Goal: Task Accomplishment & Management: Complete application form

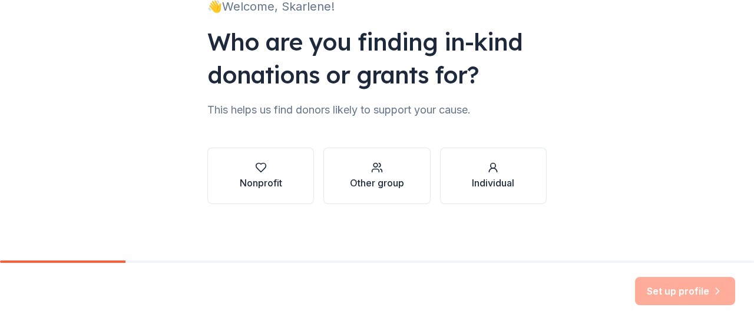
scroll to position [95, 0]
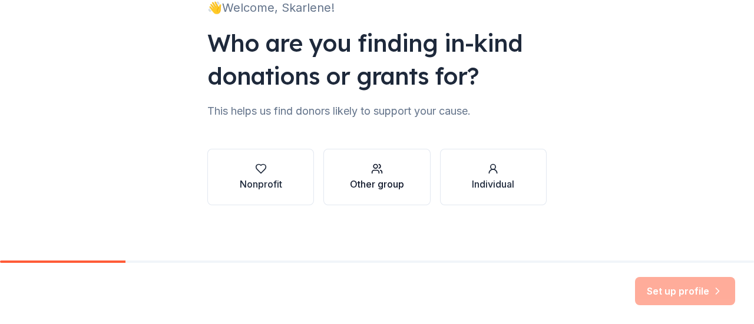
click at [399, 179] on div "Other group" at bounding box center [377, 184] width 54 height 14
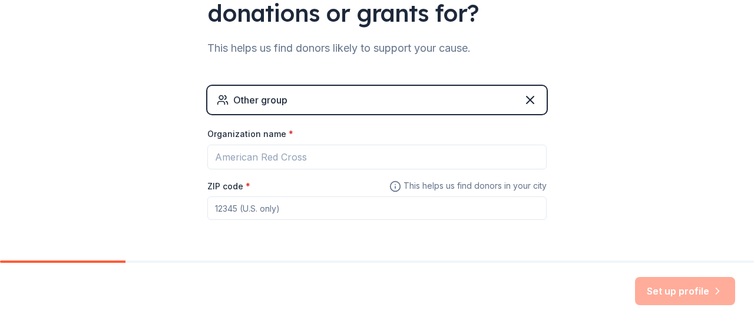
scroll to position [197, 0]
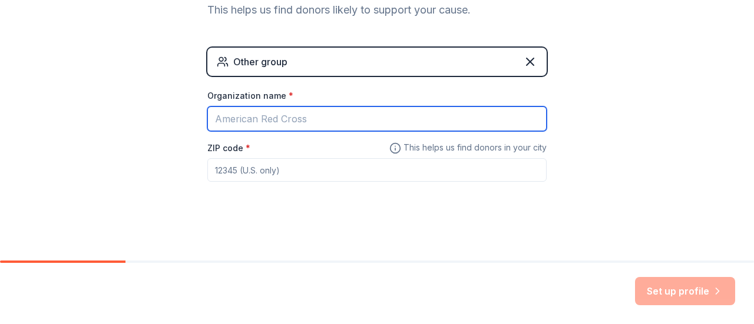
click at [360, 120] on input "Organization name *" at bounding box center [376, 119] width 339 height 25
type input "Leaders in our neighborhood (LION)"
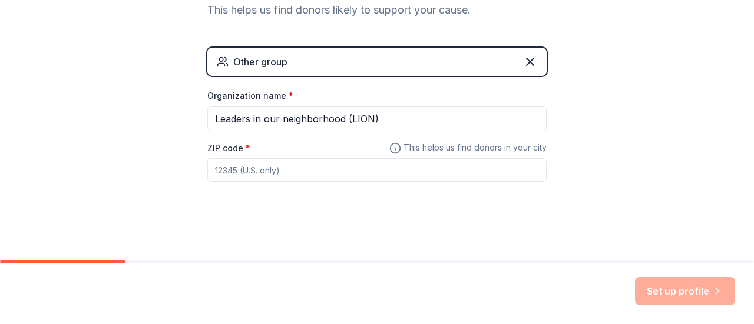
click at [260, 168] on input "ZIP code *" at bounding box center [376, 170] width 339 height 24
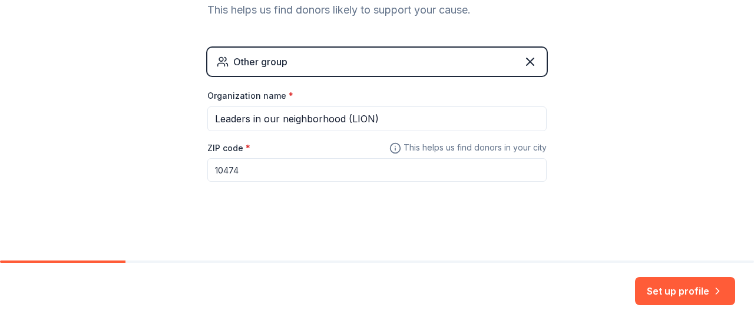
type input "10474"
click at [449, 225] on div "👋 Welcome, Skarlene! Who are you finding in-kind donations or grants for? This …" at bounding box center [376, 32] width 377 height 459
click at [689, 284] on button "Set up profile" at bounding box center [685, 291] width 100 height 28
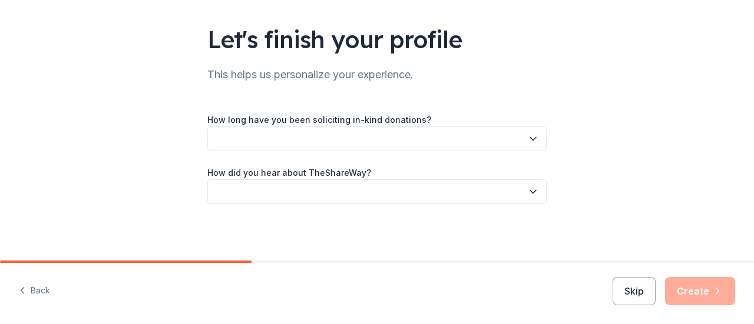
scroll to position [70, 0]
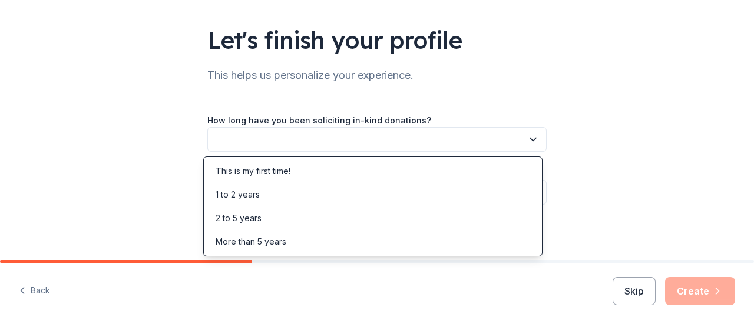
click at [438, 134] on button "button" at bounding box center [376, 139] width 339 height 25
click at [388, 168] on div "This is my first time!" at bounding box center [372, 172] width 333 height 24
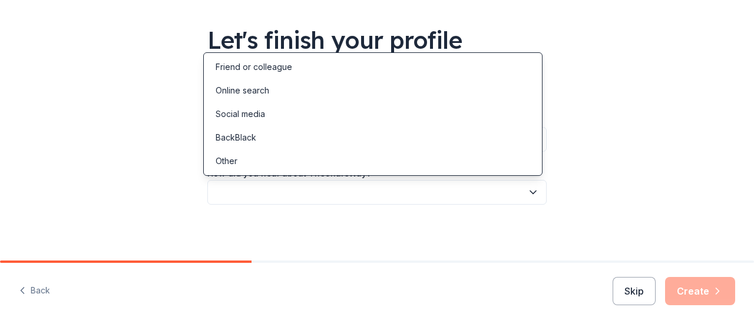
click at [432, 195] on button "button" at bounding box center [376, 192] width 339 height 25
click at [360, 66] on div "Friend or colleague" at bounding box center [372, 67] width 333 height 24
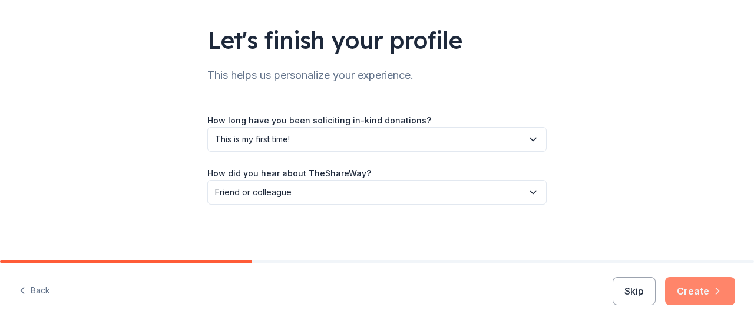
click at [696, 283] on button "Create" at bounding box center [700, 291] width 70 height 28
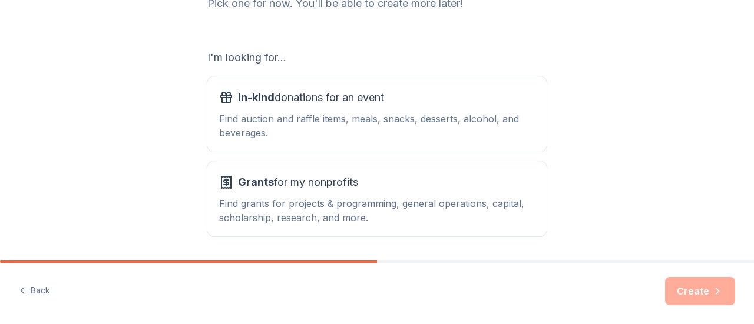
scroll to position [175, 0]
click at [414, 117] on div "Find auction and raffle items, meals, snacks, desserts, alcohol, and beverages." at bounding box center [377, 125] width 316 height 28
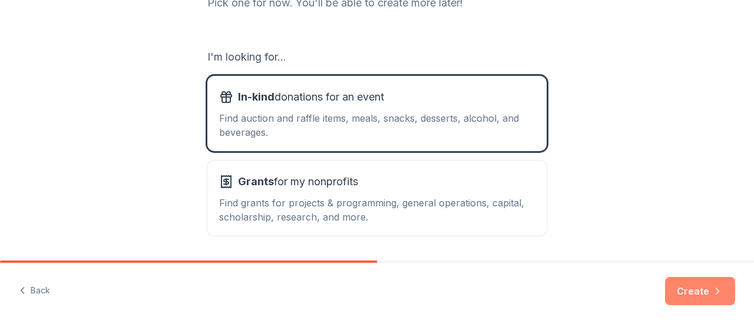
click at [700, 289] on button "Create" at bounding box center [700, 291] width 70 height 28
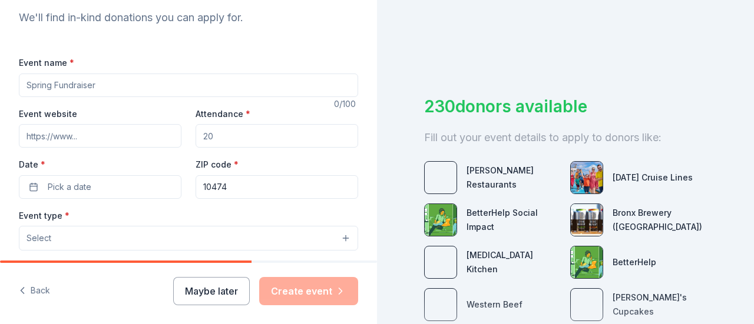
scroll to position [131, 0]
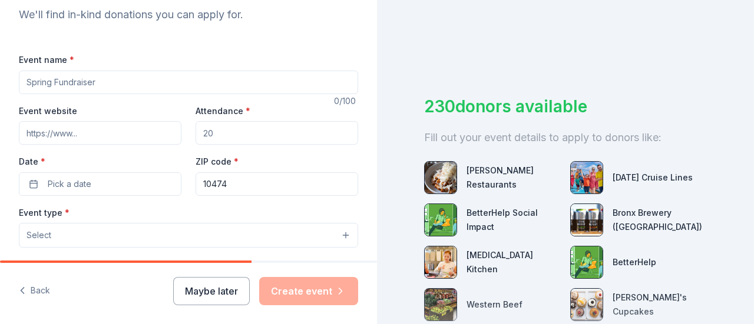
click at [110, 78] on input "Event name *" at bounding box center [188, 83] width 339 height 24
type input "Fall Social"
click at [237, 128] on input "Attendance *" at bounding box center [276, 133] width 163 height 24
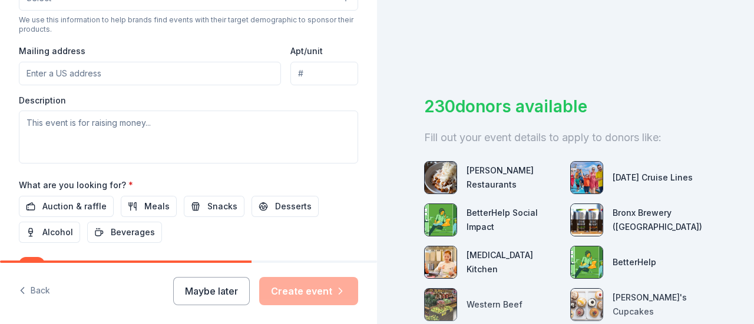
scroll to position [422, 0]
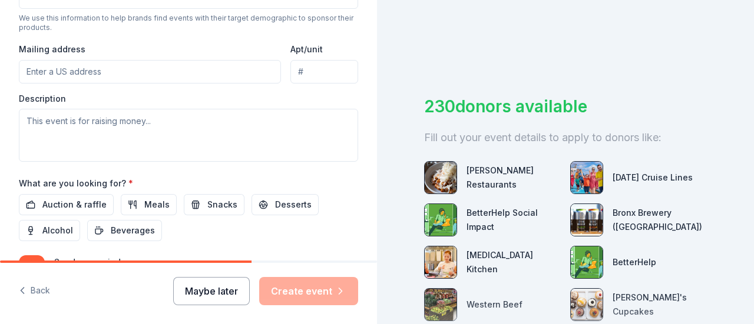
click at [225, 294] on button "Maybe later" at bounding box center [211, 291] width 77 height 28
click at [226, 288] on button "Maybe later" at bounding box center [211, 291] width 77 height 28
click at [211, 291] on button "Maybe later" at bounding box center [211, 291] width 77 height 28
click at [211, 291] on div "Maybe later Create event" at bounding box center [265, 291] width 185 height 28
click at [639, 42] on div "230 donors available Fill out your event details to apply to donors like: Ethan…" at bounding box center [565, 162] width 377 height 324
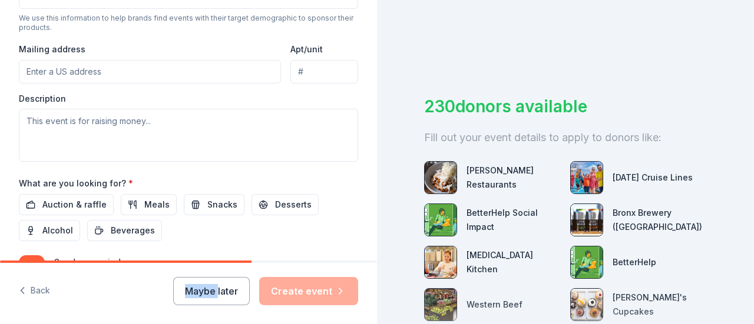
scroll to position [199, 0]
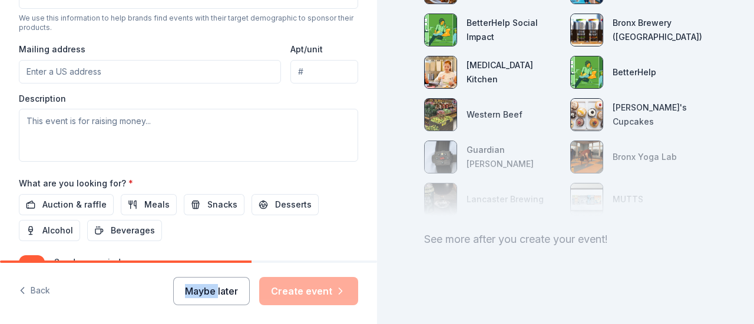
click at [217, 289] on button "Maybe later" at bounding box center [211, 291] width 77 height 28
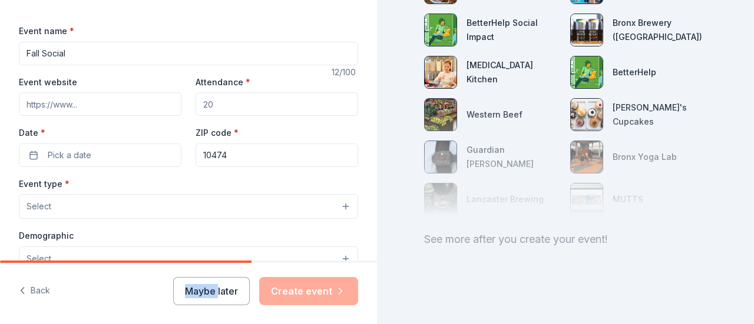
scroll to position [159, 0]
click at [88, 100] on input "Event website" at bounding box center [100, 105] width 163 height 24
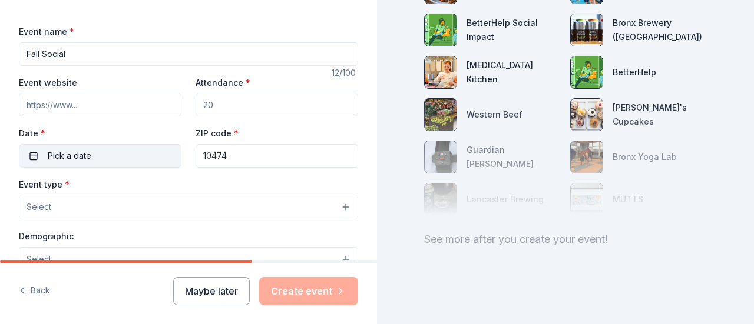
click at [100, 155] on button "Pick a date" at bounding box center [100, 156] width 163 height 24
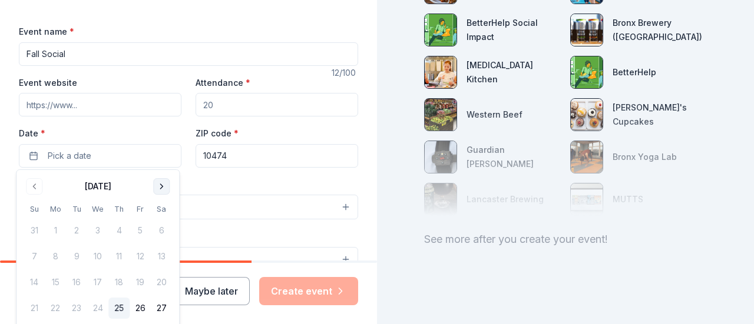
click at [158, 185] on button "Go to next month" at bounding box center [161, 186] width 16 height 16
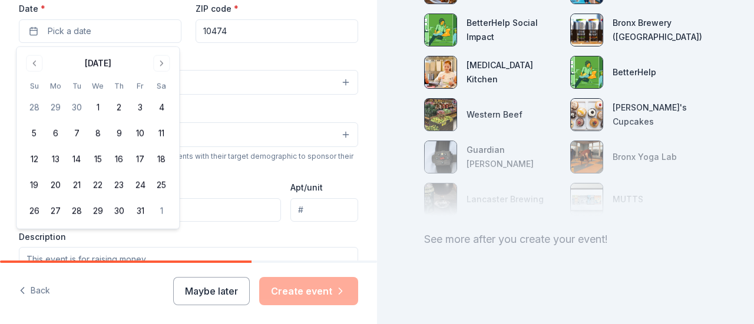
scroll to position [282, 0]
click at [118, 183] on button "23" at bounding box center [118, 185] width 21 height 21
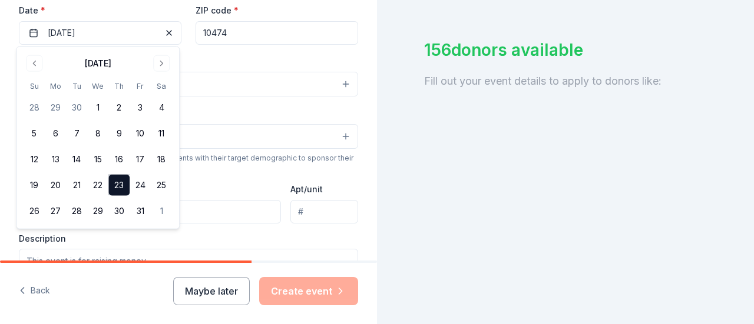
scroll to position [199, 0]
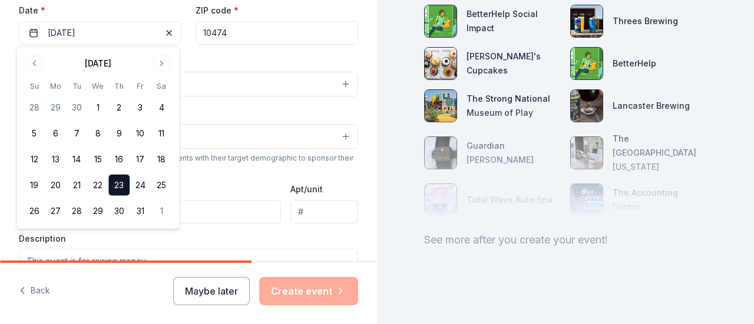
click at [226, 107] on div "Demographic Select" at bounding box center [188, 127] width 339 height 43
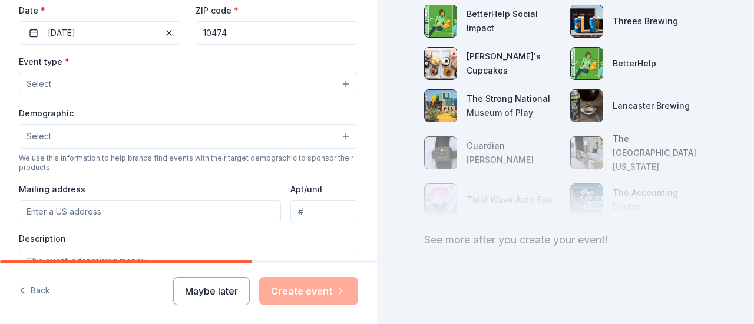
click at [169, 77] on button "Select" at bounding box center [188, 84] width 339 height 25
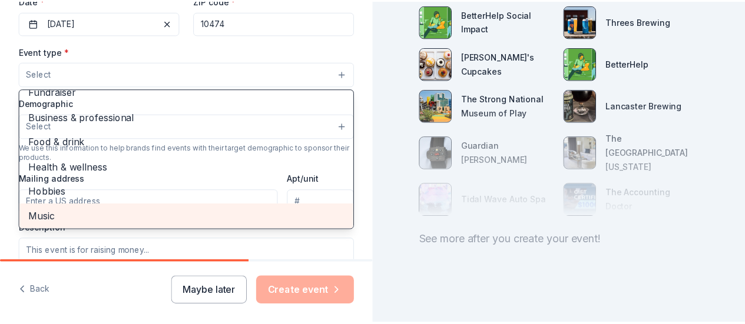
scroll to position [0, 0]
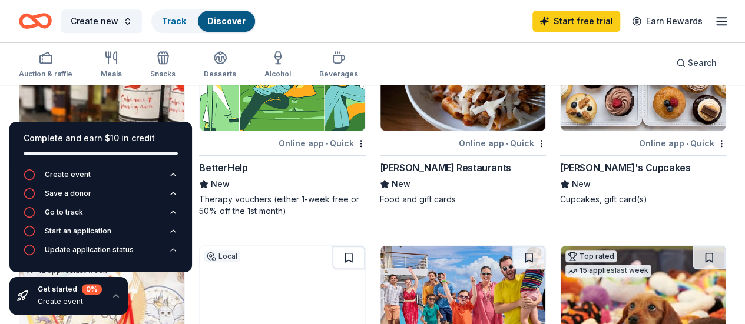
scroll to position [375, 0]
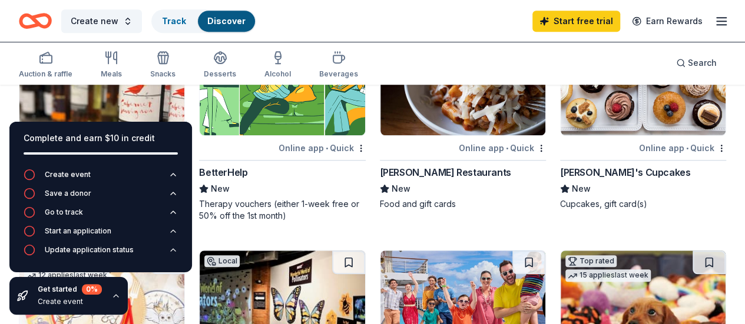
click at [27, 300] on icon at bounding box center [22, 296] width 12 height 12
click at [111, 296] on icon "button" at bounding box center [115, 295] width 9 height 9
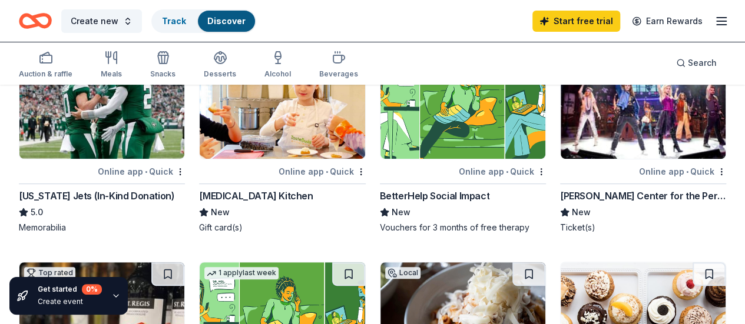
scroll to position [135, 0]
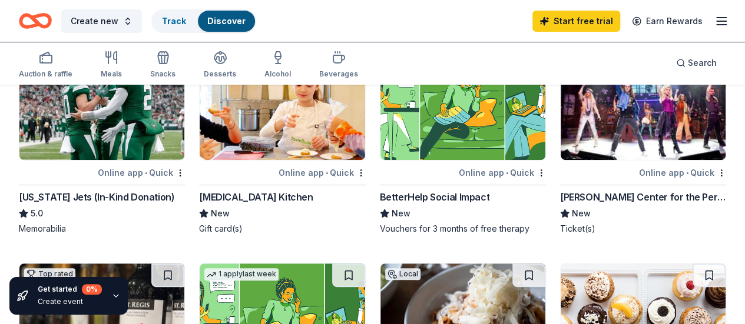
click at [109, 136] on img at bounding box center [101, 104] width 165 height 112
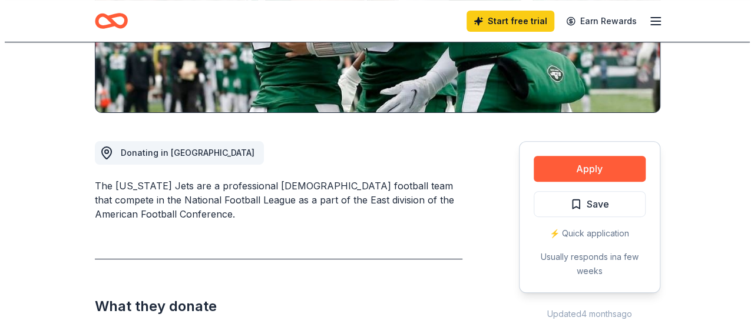
scroll to position [254, 0]
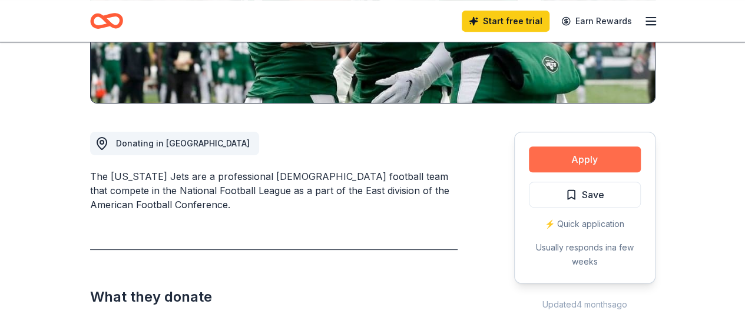
click at [544, 163] on button "Apply" at bounding box center [585, 160] width 112 height 26
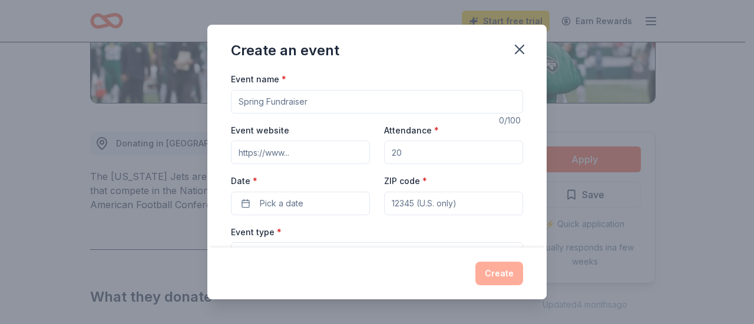
click at [270, 101] on input "Event name *" at bounding box center [377, 102] width 292 height 24
type input "f"
type input "Fall Social"
click at [474, 138] on div "Attendance *" at bounding box center [453, 144] width 139 height 42
click at [447, 150] on input "Attendance *" at bounding box center [453, 153] width 139 height 24
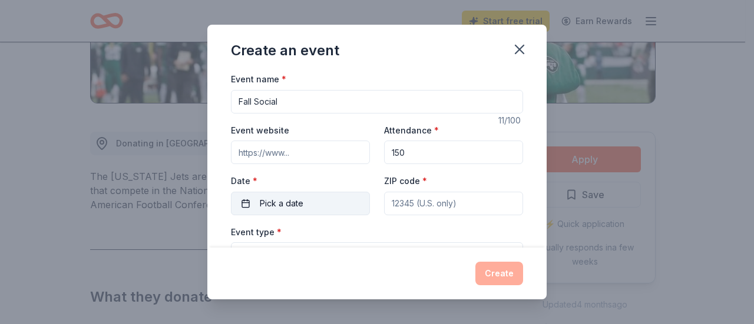
type input "150"
click at [293, 205] on span "Pick a date" at bounding box center [282, 204] width 44 height 14
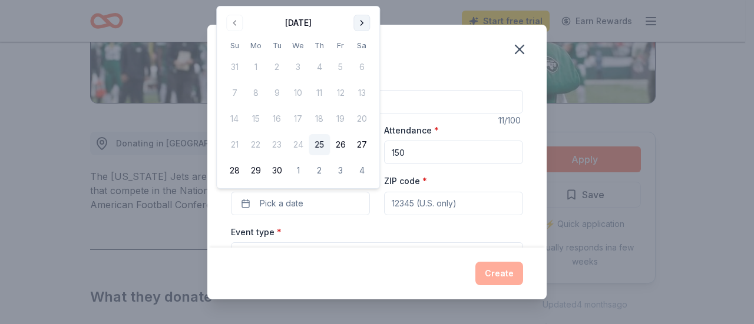
click at [360, 19] on button "Go to next month" at bounding box center [361, 23] width 16 height 16
click at [320, 142] on button "23" at bounding box center [319, 144] width 21 height 21
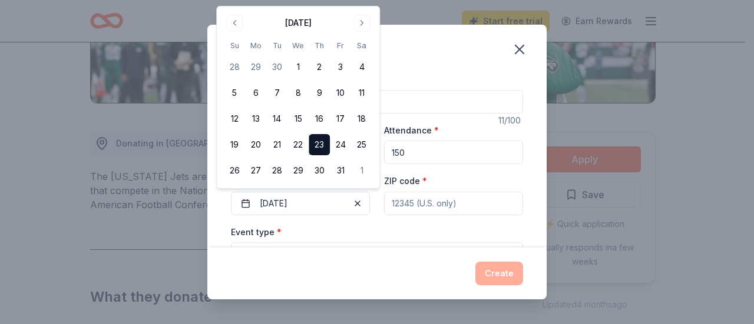
click at [490, 175] on div "ZIP code *" at bounding box center [453, 195] width 139 height 42
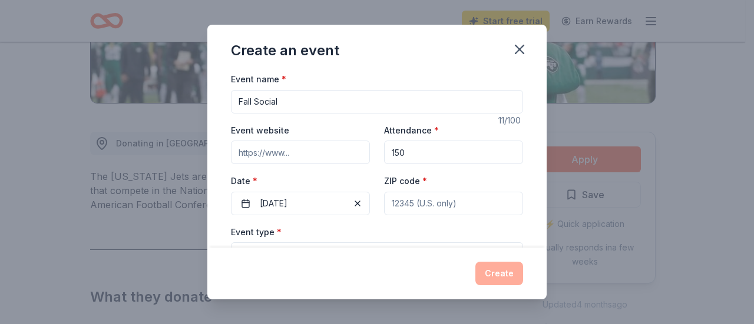
click at [445, 198] on input "ZIP code *" at bounding box center [453, 204] width 139 height 24
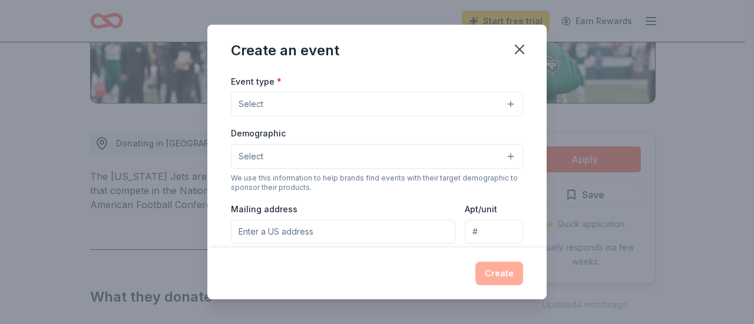
scroll to position [148, 0]
type input "10474"
click at [327, 105] on button "Select" at bounding box center [377, 106] width 292 height 25
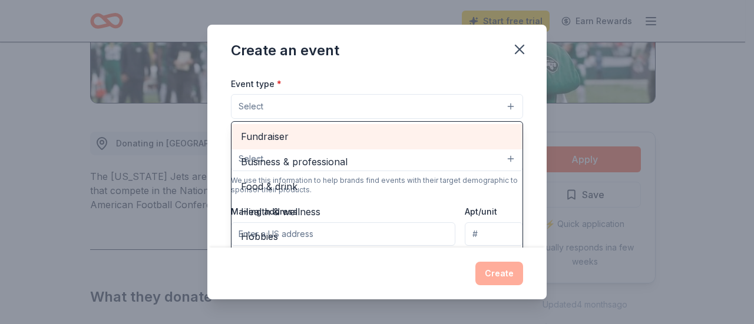
click at [336, 132] on span "Fundraiser" at bounding box center [377, 136] width 272 height 15
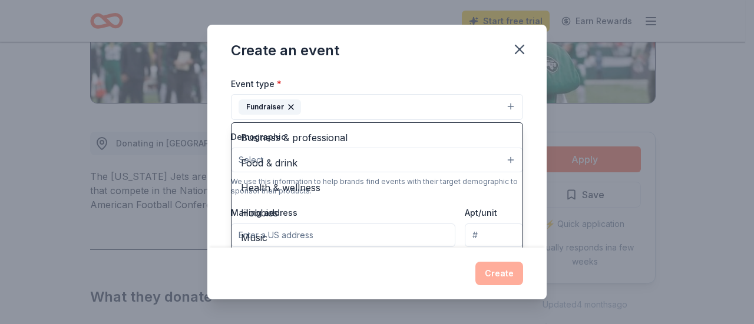
click at [432, 83] on div "Event type * Fundraiser Business & professional Food & drink Health & wellness …" at bounding box center [377, 99] width 292 height 44
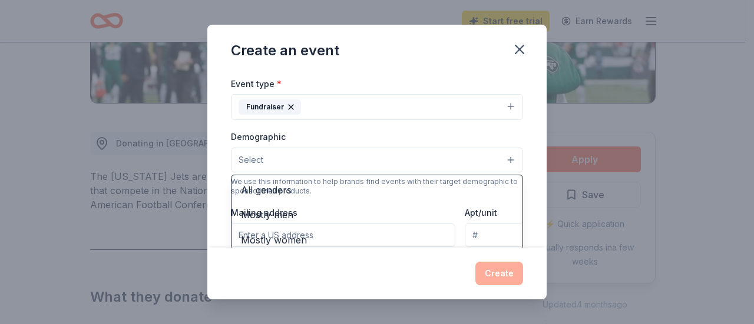
click at [377, 163] on button "Select" at bounding box center [377, 160] width 292 height 25
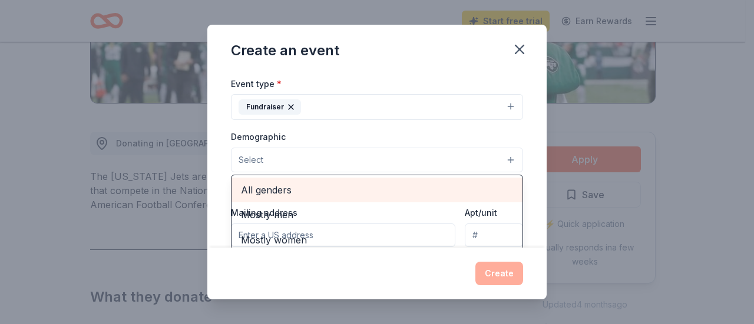
click at [343, 191] on span "All genders" at bounding box center [377, 190] width 272 height 15
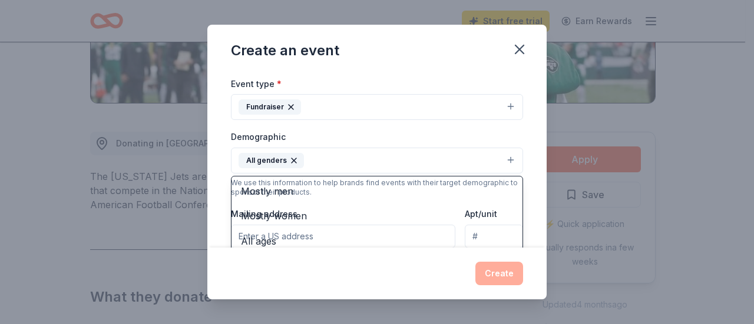
click at [382, 136] on div "Demographic All genders Mostly men Mostly women All ages 0-10 yrs 10-20 yrs 20-…" at bounding box center [377, 152] width 292 height 44
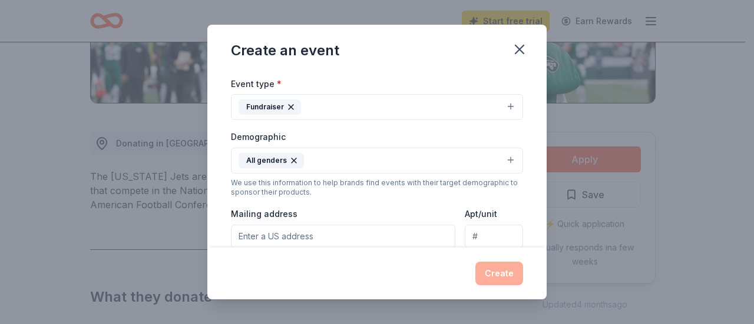
click at [502, 160] on button "All genders" at bounding box center [377, 161] width 292 height 26
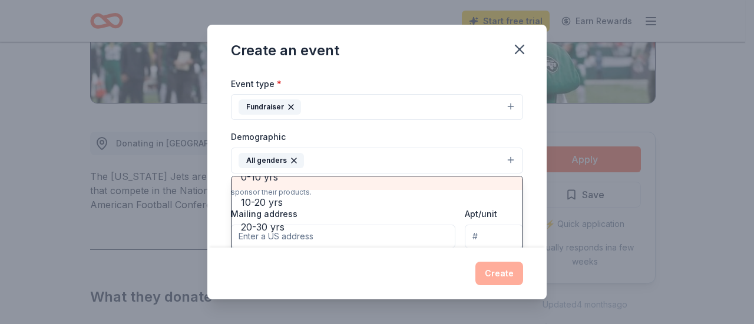
scroll to position [89, 0]
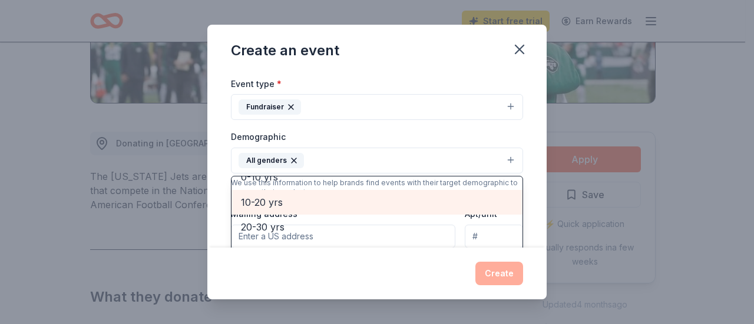
click at [325, 204] on span "10-20 yrs" at bounding box center [377, 202] width 272 height 15
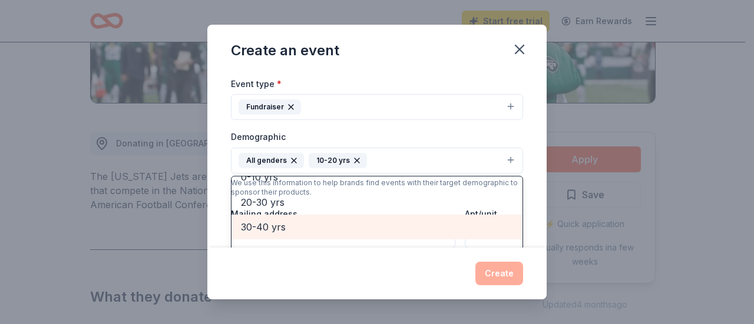
click at [311, 224] on span "30-40 yrs" at bounding box center [377, 227] width 272 height 15
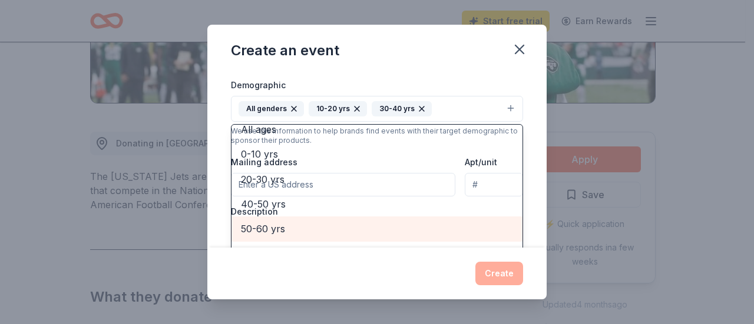
scroll to position [68, 0]
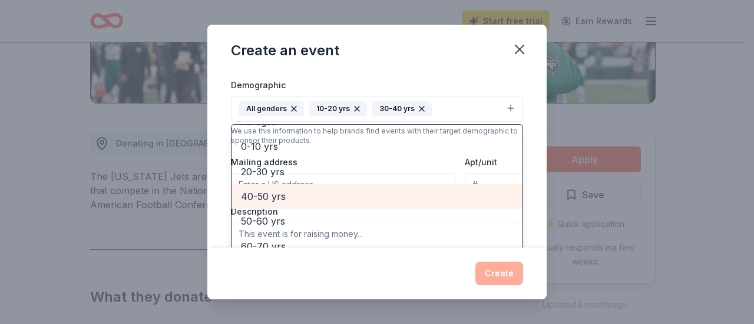
click at [304, 200] on span "40-50 yrs" at bounding box center [377, 196] width 272 height 15
click at [303, 197] on span "50-60 yrs" at bounding box center [377, 196] width 272 height 15
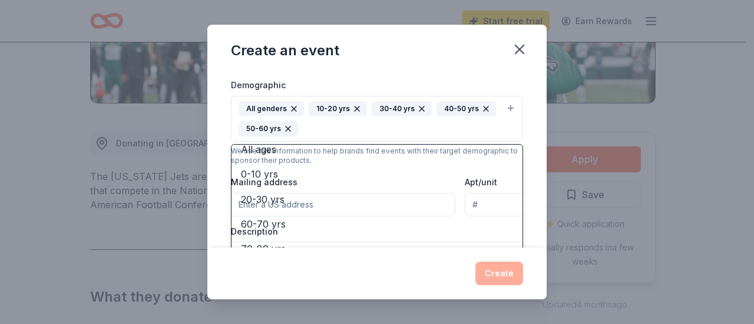
scroll to position [63, 0]
click at [522, 121] on div "Event name * Fall Social 11 /100 Event website Attendance * 150 Date * 10/23/20…" at bounding box center [376, 160] width 339 height 176
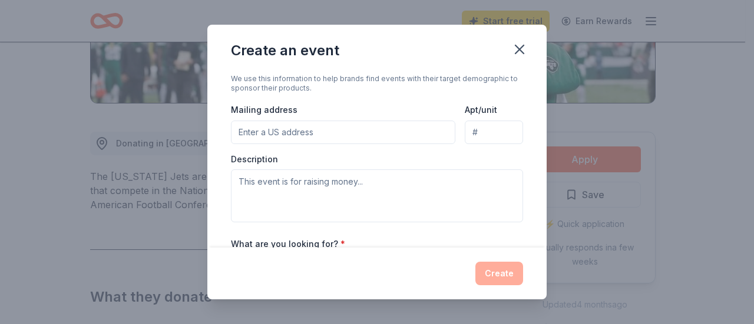
scroll to position [287, 0]
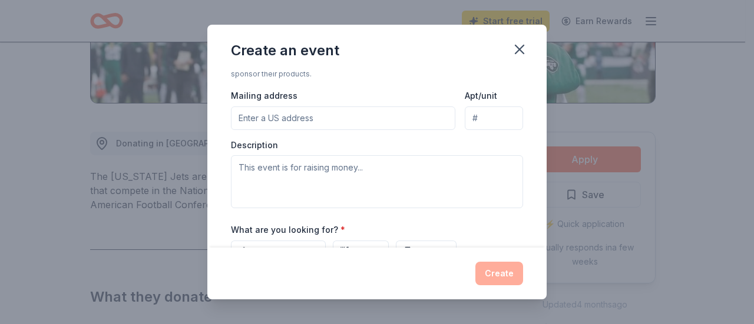
click at [296, 113] on input "Mailing address" at bounding box center [343, 119] width 224 height 24
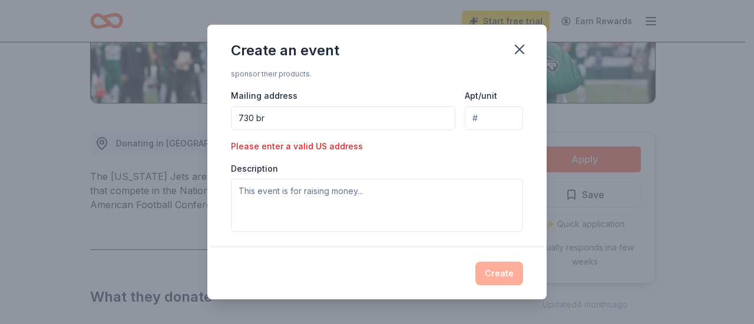
click at [333, 107] on input "730 br" at bounding box center [343, 119] width 224 height 24
click at [279, 117] on input "730 br" at bounding box center [343, 119] width 224 height 24
click at [496, 111] on input "Apt/unit" at bounding box center [494, 119] width 58 height 24
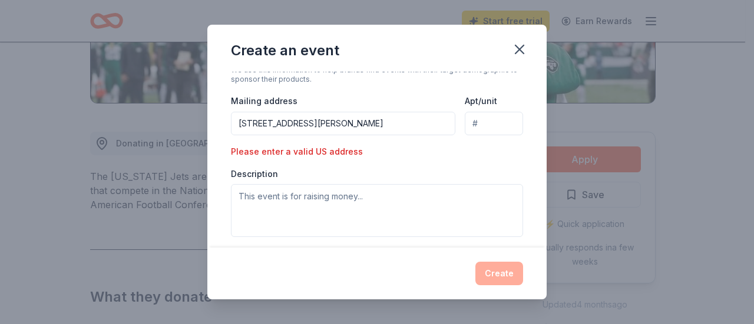
scroll to position [290, 0]
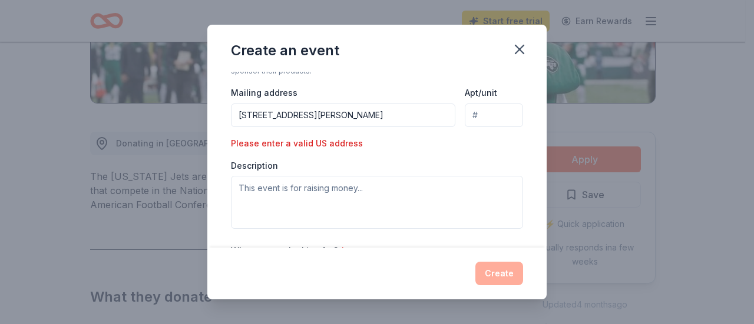
click at [304, 114] on input "730 bryant ave" at bounding box center [343, 116] width 224 height 24
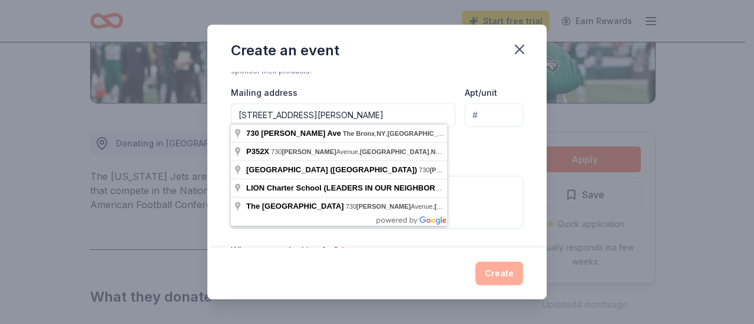
type input "730 bryant ave The Bronx, NY, USA"
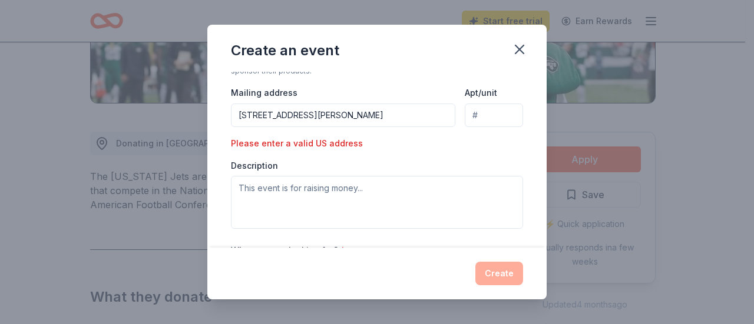
click at [409, 67] on div "Create an event" at bounding box center [376, 48] width 339 height 47
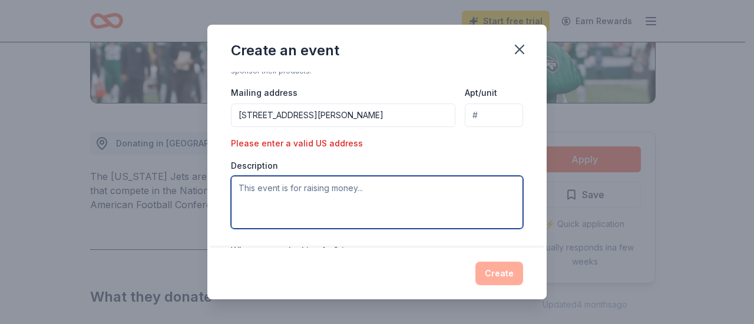
click at [271, 193] on textarea at bounding box center [377, 202] width 292 height 53
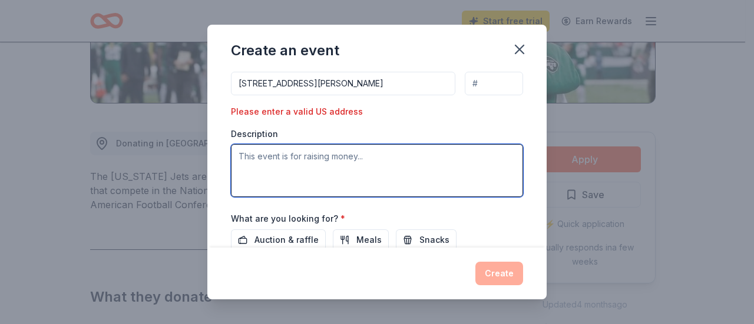
scroll to position [321, 0]
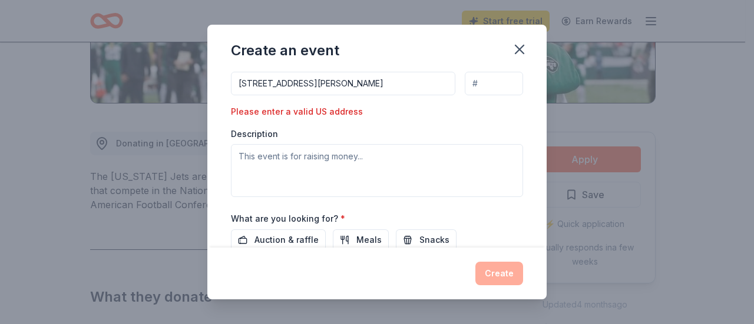
click at [337, 122] on div "Event type * Fundraiser Demographic All genders 10-20 yrs 30-40 yrs 40-50 yrs 5…" at bounding box center [377, 50] width 292 height 294
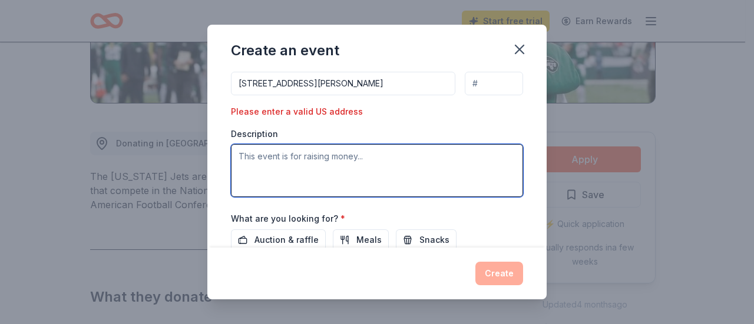
click at [301, 149] on textarea at bounding box center [377, 170] width 292 height 53
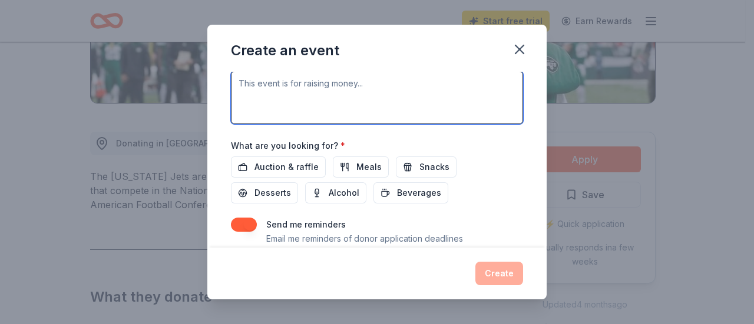
scroll to position [399, 0]
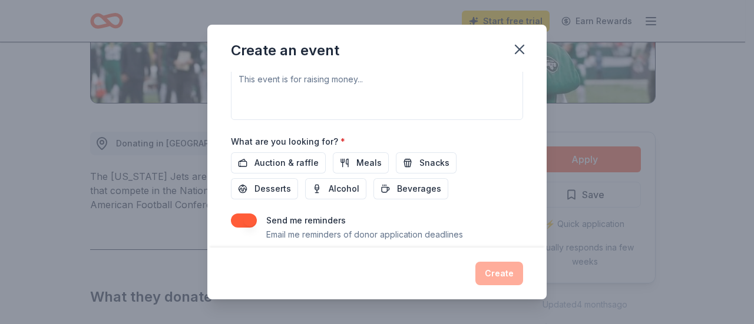
click at [301, 152] on button "Auction & raffle" at bounding box center [278, 162] width 95 height 21
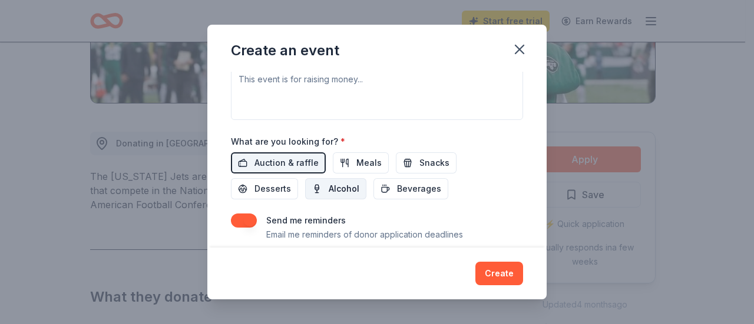
click at [358, 187] on button "Alcohol" at bounding box center [335, 188] width 61 height 21
click at [372, 165] on span "Meals" at bounding box center [368, 163] width 25 height 14
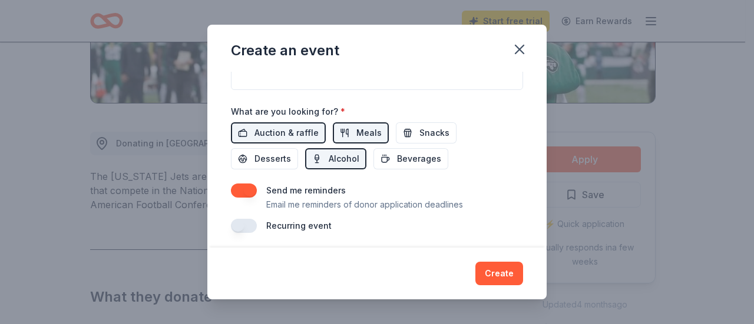
scroll to position [427, 0]
click at [290, 158] on button "Desserts" at bounding box center [264, 160] width 67 height 21
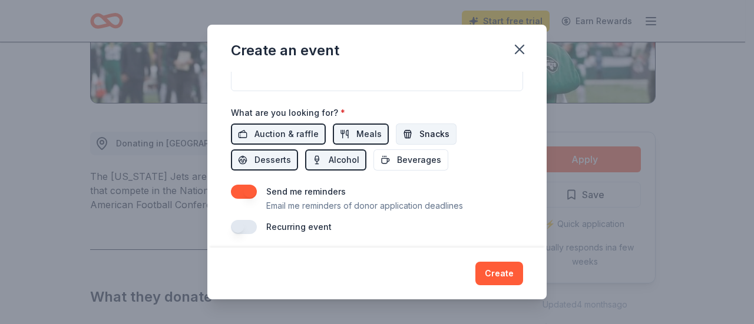
click at [423, 127] on span "Snacks" at bounding box center [434, 134] width 30 height 14
click at [420, 154] on span "Beverages" at bounding box center [419, 160] width 44 height 14
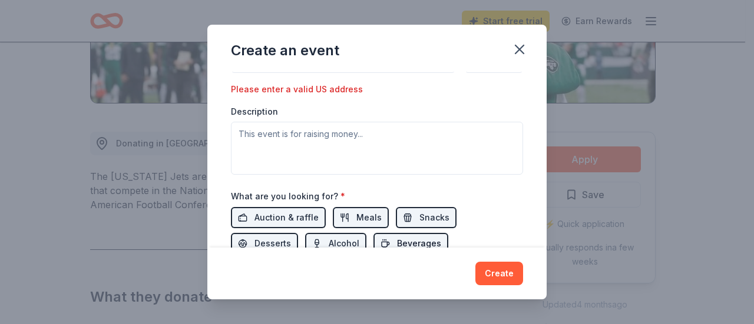
scroll to position [339, 0]
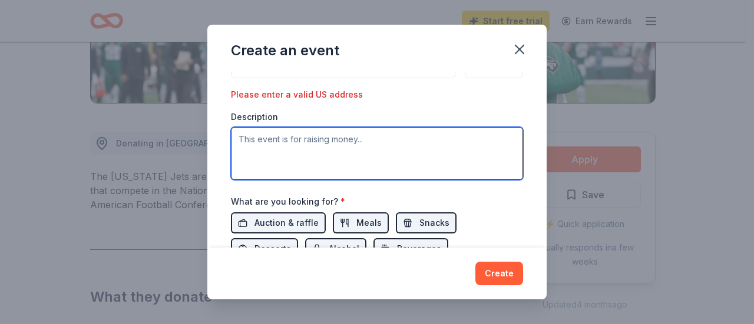
click at [384, 152] on textarea at bounding box center [377, 153] width 292 height 53
paste textarea "We are extraordinarily proud to have revived LION’s World Scholars Program thre…"
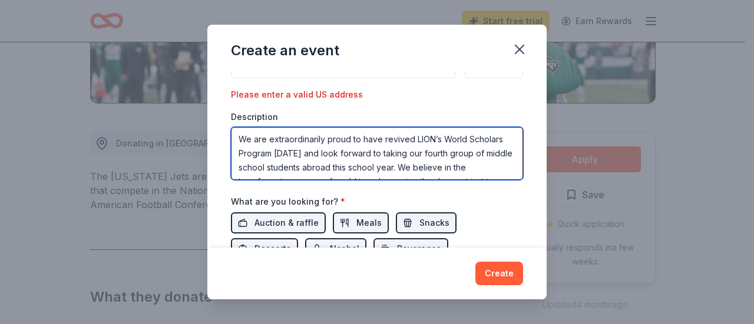
scroll to position [35, 0]
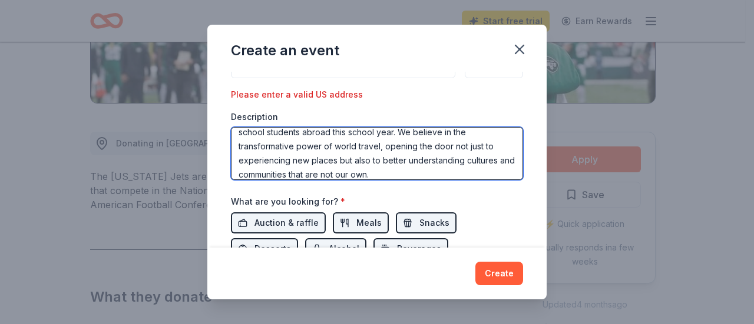
paste textarea "This year’s cohort is excited to embrace the Pura Vida way and integrate themse…"
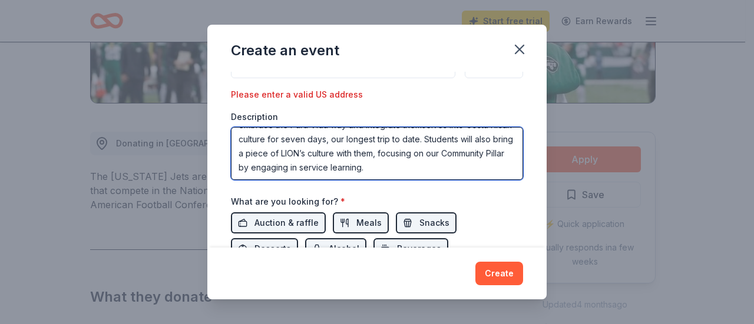
paste textarea "This program would not be possible without the contributions of our dedicated s…"
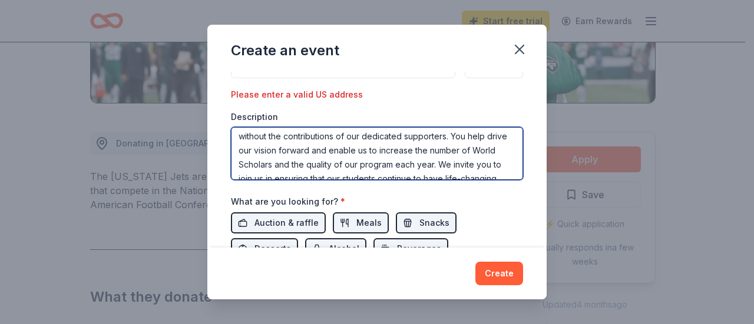
scroll to position [144, 0]
click at [436, 145] on textarea "We are extraordinarily proud to have revived LION’s World Scholars Program thre…" at bounding box center [377, 153] width 292 height 53
type textarea "We are extraordinarily proud to have revived LION’s World Scholars Program thre…"
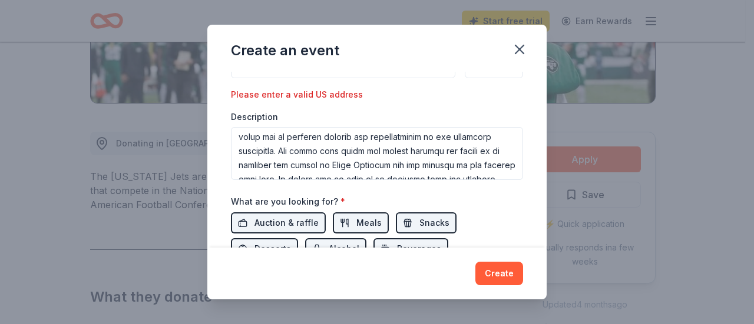
click at [484, 201] on div "What are you looking for? * Auction & raffle Meals Snacks Desserts Alcohol Beve…" at bounding box center [377, 226] width 292 height 65
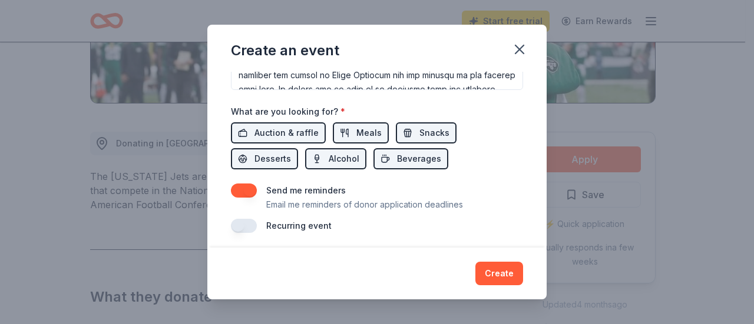
scroll to position [428, 0]
click at [497, 277] on button "Create" at bounding box center [499, 274] width 48 height 24
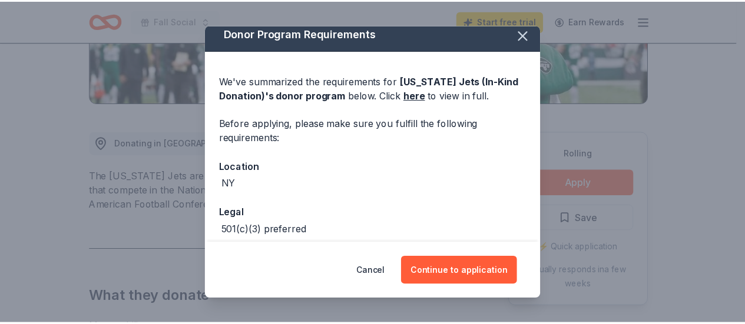
scroll to position [64, 0]
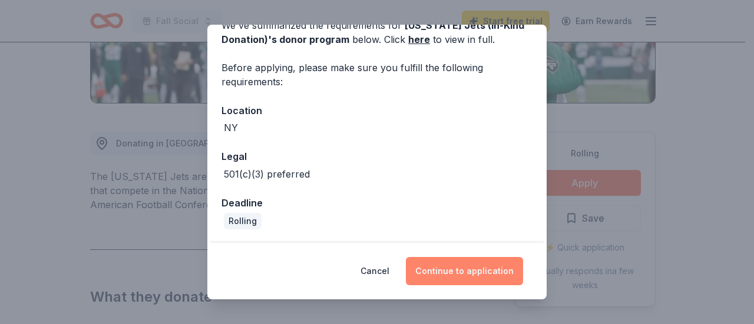
click at [446, 267] on button "Continue to application" at bounding box center [464, 271] width 117 height 28
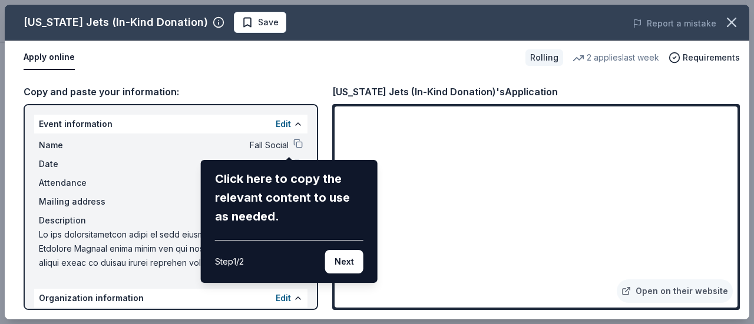
click at [676, 291] on div "New York Jets (In-Kind Donation) Save Report a mistake Apply online Rolling 2 a…" at bounding box center [377, 162] width 744 height 315
click at [631, 290] on div "New York Jets (In-Kind Donation) Save Report a mistake Apply online Rolling 2 a…" at bounding box center [377, 162] width 744 height 315
click at [332, 258] on button "Next" at bounding box center [344, 262] width 38 height 24
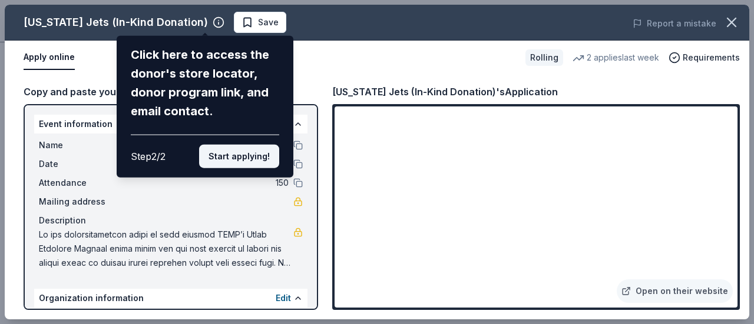
click at [251, 161] on button "Start applying!" at bounding box center [239, 157] width 80 height 24
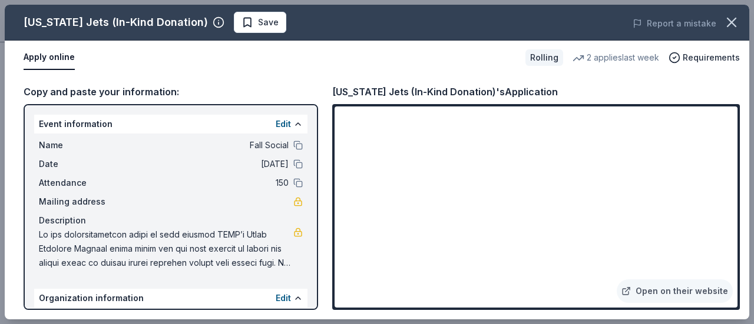
click at [647, 285] on div "New York Jets (In-Kind Donation) Save Report a mistake Apply online Rolling 2 a…" at bounding box center [377, 162] width 744 height 315
click at [633, 288] on div "New York Jets (In-Kind Donation) Save Report a mistake Apply online Rolling 2 a…" at bounding box center [377, 162] width 744 height 315
click at [568, 286] on div "New York Jets (In-Kind Donation) Save Report a mistake Apply online Rolling 2 a…" at bounding box center [377, 162] width 744 height 315
click at [37, 63] on div "New York Jets (In-Kind Donation) Save Report a mistake Apply online Rolling 2 a…" at bounding box center [377, 162] width 744 height 315
click at [725, 21] on icon "button" at bounding box center [731, 22] width 16 height 16
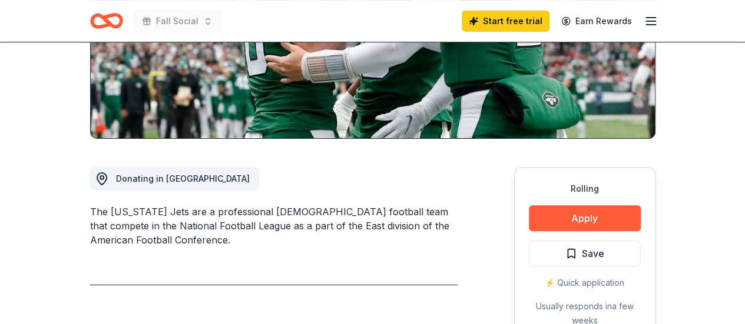
scroll to position [218, 0]
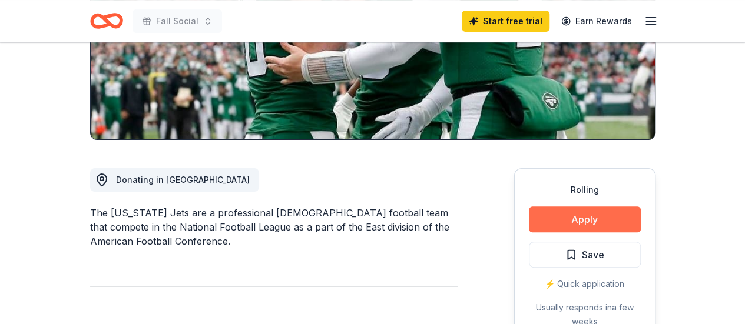
click at [565, 217] on button "Apply" at bounding box center [585, 220] width 112 height 26
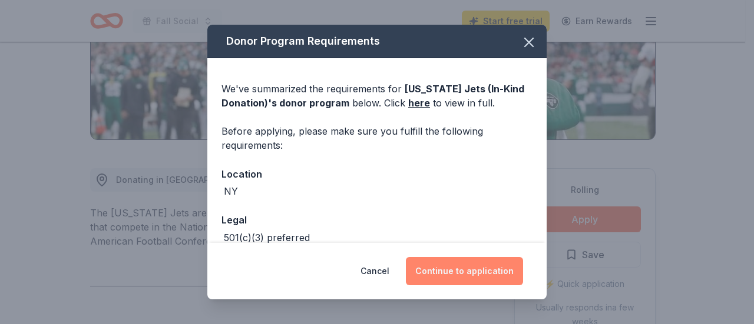
click at [471, 270] on button "Continue to application" at bounding box center [464, 271] width 117 height 28
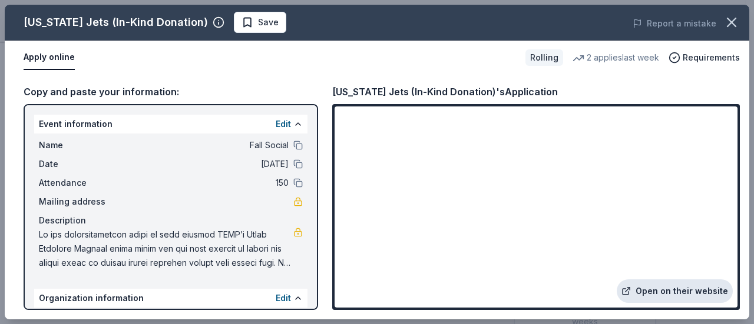
click at [638, 287] on link "Open on their website" at bounding box center [674, 292] width 116 height 24
click at [735, 23] on icon "button" at bounding box center [731, 22] width 16 height 16
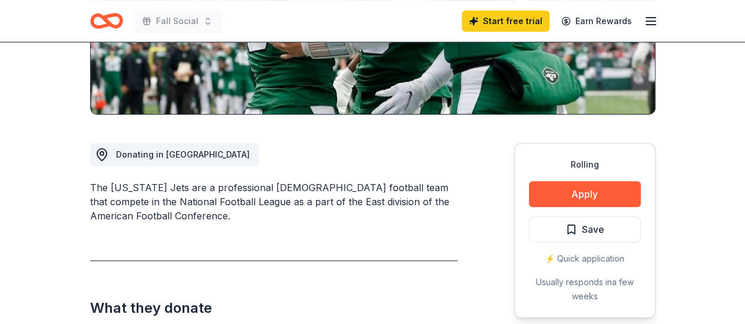
scroll to position [0, 0]
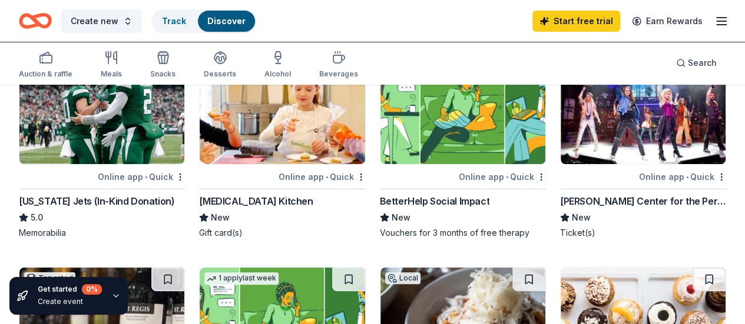
scroll to position [130, 0]
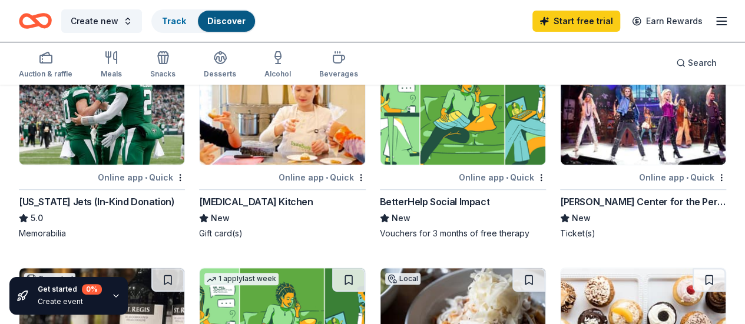
click at [184, 268] on img at bounding box center [101, 324] width 165 height 112
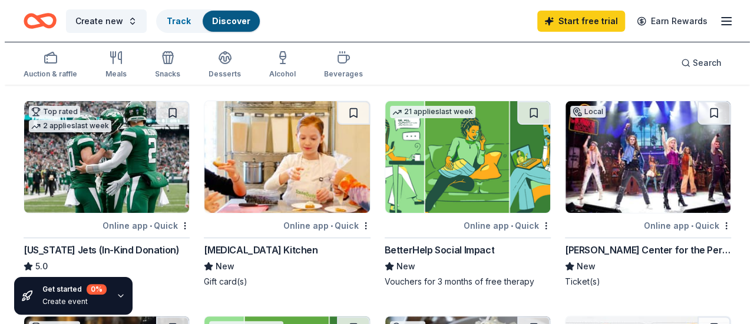
scroll to position [0, 0]
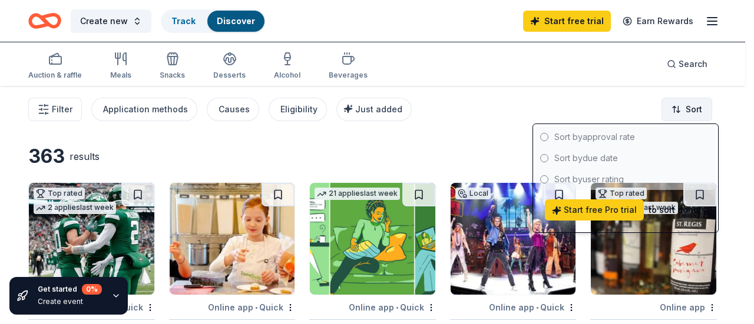
click at [689, 108] on html "Create new Track Discover Start free trial Earn Rewards Auction & raffle Meals …" at bounding box center [377, 162] width 754 height 324
click at [590, 159] on div at bounding box center [625, 159] width 180 height 64
click at [540, 157] on div at bounding box center [625, 159] width 180 height 64
click at [544, 160] on div at bounding box center [625, 159] width 180 height 64
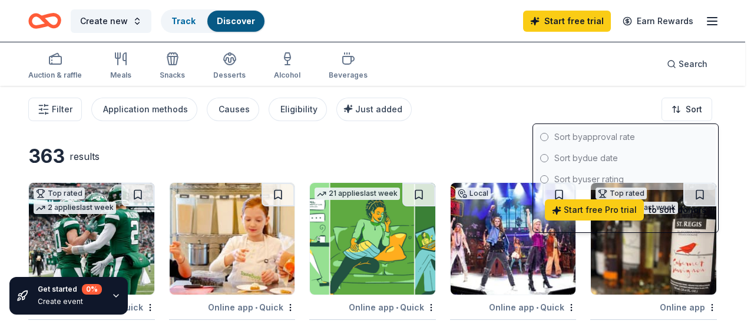
click at [544, 160] on div at bounding box center [625, 159] width 180 height 64
click at [510, 95] on html "Create new Track Discover Start free trial Earn Rewards Auction & raffle Meals …" at bounding box center [377, 162] width 754 height 324
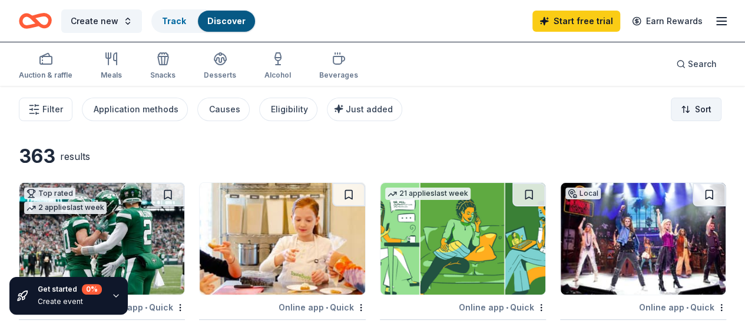
click at [695, 112] on html "Create new Track Discover Start free trial Earn Rewards Auction & raffle Meals …" at bounding box center [372, 162] width 745 height 324
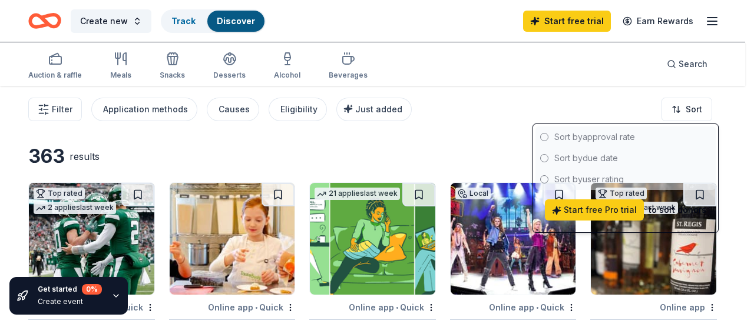
click at [382, 154] on html "Create new Track Discover Start free trial Earn Rewards Auction & raffle Meals …" at bounding box center [377, 162] width 754 height 324
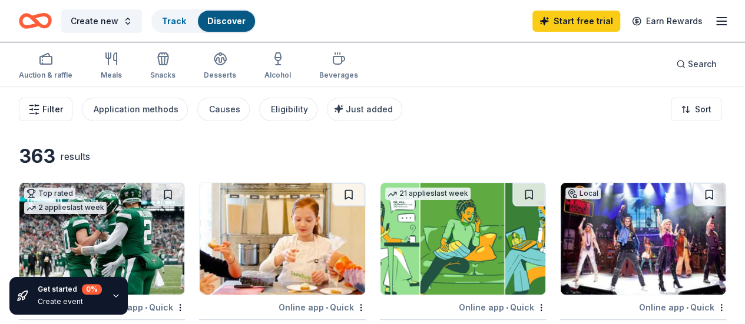
click at [63, 108] on span "Filter" at bounding box center [52, 109] width 21 height 14
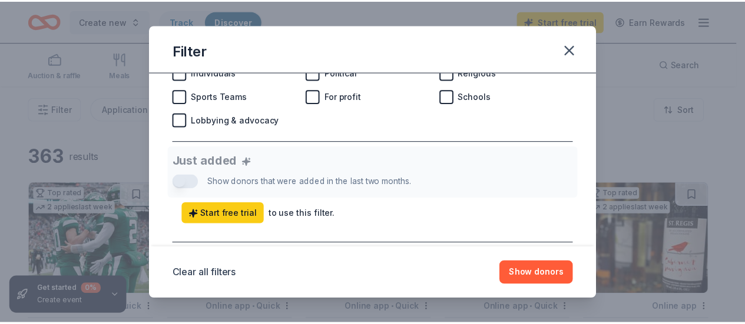
scroll to position [393, 0]
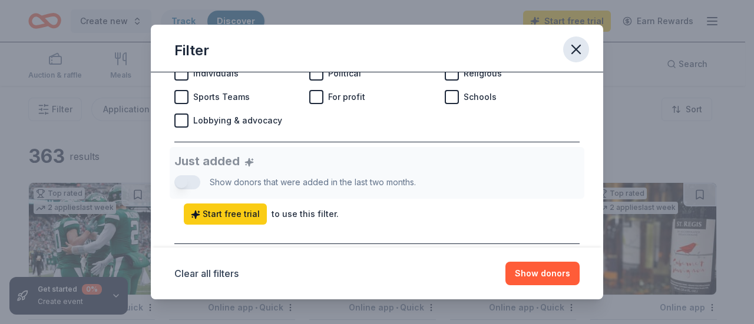
click at [572, 47] on icon "button" at bounding box center [576, 49] width 16 height 16
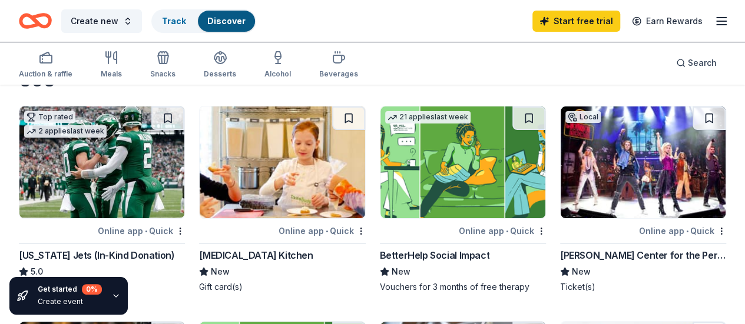
scroll to position [77, 0]
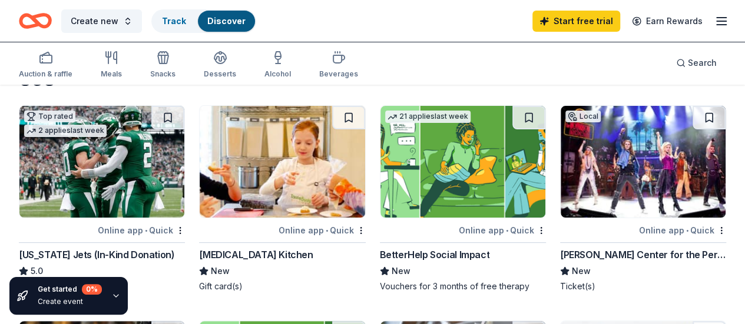
click at [220, 160] on img at bounding box center [282, 162] width 165 height 112
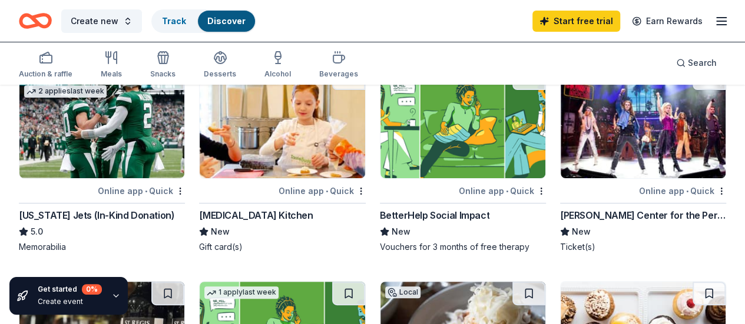
scroll to position [116, 0]
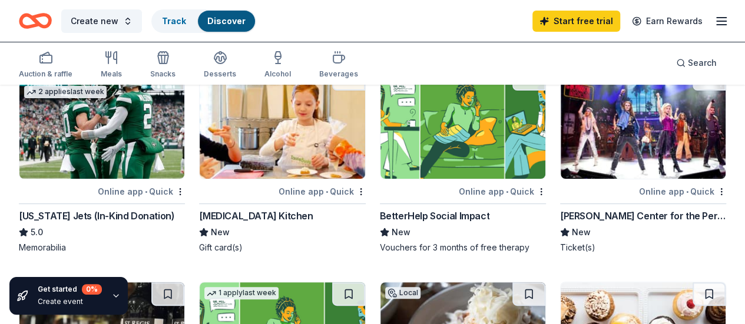
click at [393, 149] on img at bounding box center [462, 123] width 165 height 112
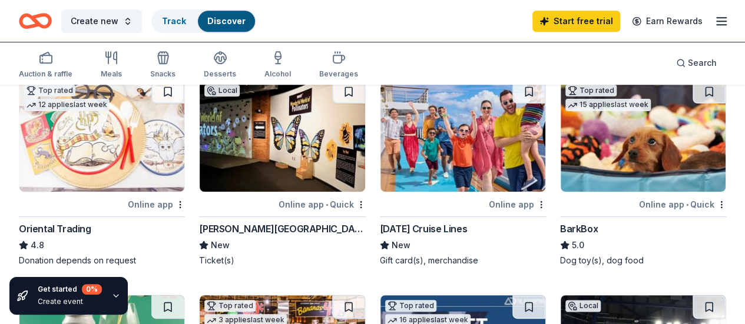
scroll to position [546, 0]
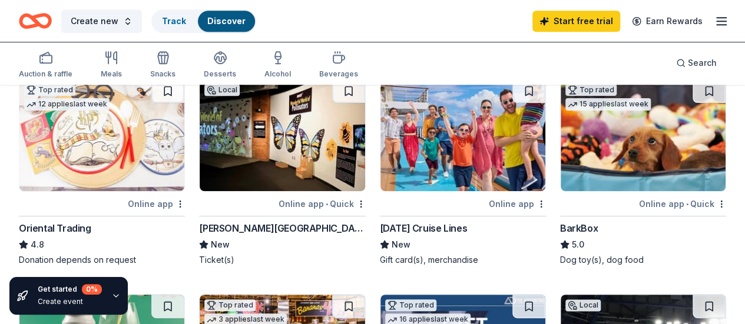
click at [561, 158] on img at bounding box center [643, 135] width 165 height 112
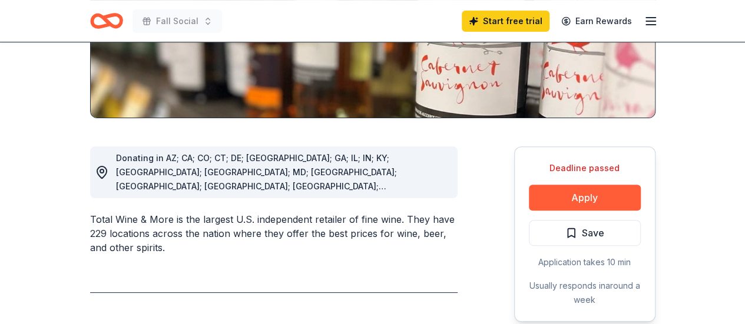
scroll to position [238, 0]
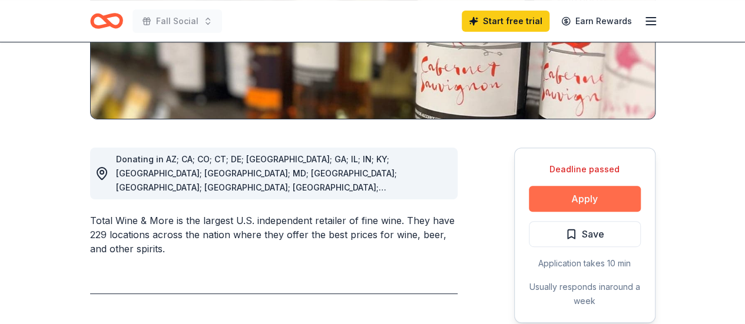
click at [552, 202] on button "Apply" at bounding box center [585, 199] width 112 height 26
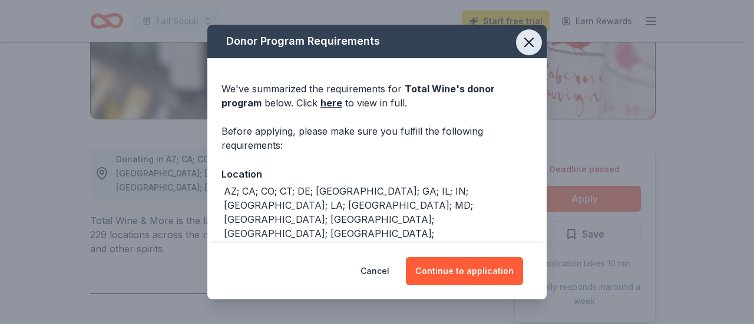
click at [520, 35] on icon "button" at bounding box center [528, 42] width 16 height 16
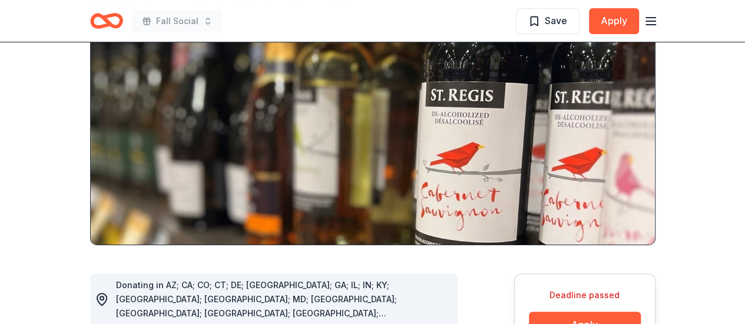
scroll to position [109, 0]
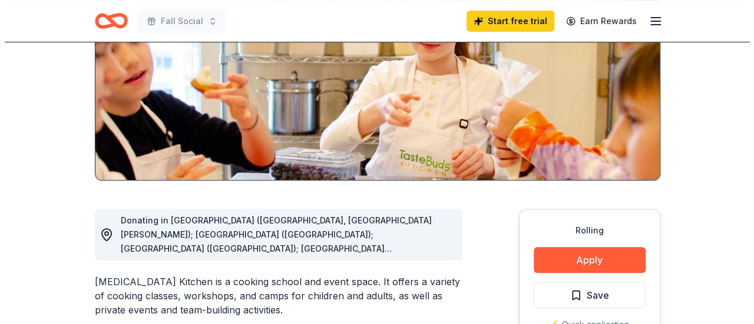
scroll to position [176, 0]
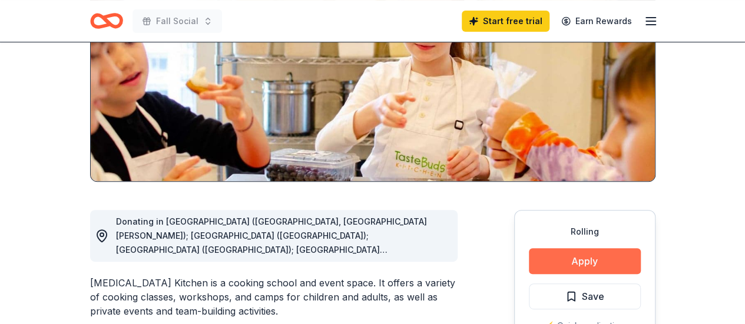
click at [603, 264] on button "Apply" at bounding box center [585, 261] width 112 height 26
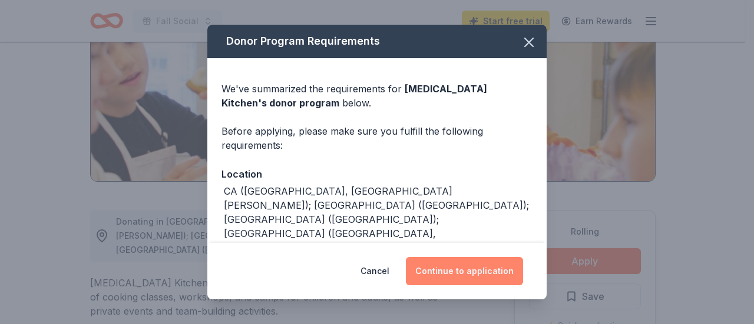
click at [442, 266] on button "Continue to application" at bounding box center [464, 271] width 117 height 28
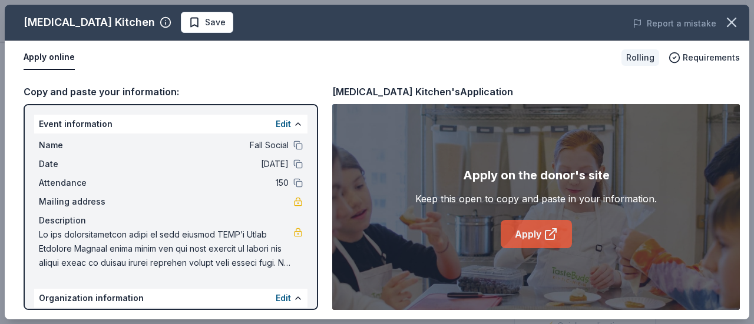
click at [528, 233] on link "Apply" at bounding box center [535, 234] width 71 height 28
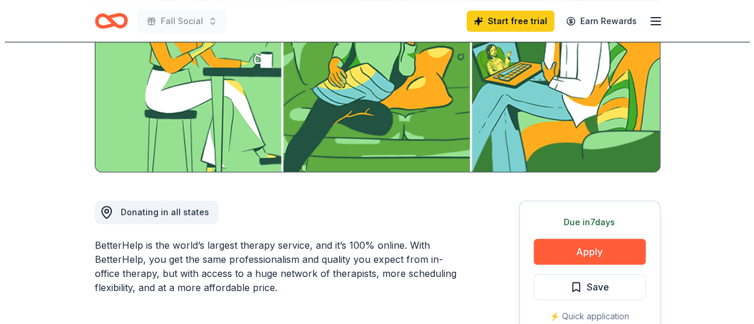
scroll to position [207, 0]
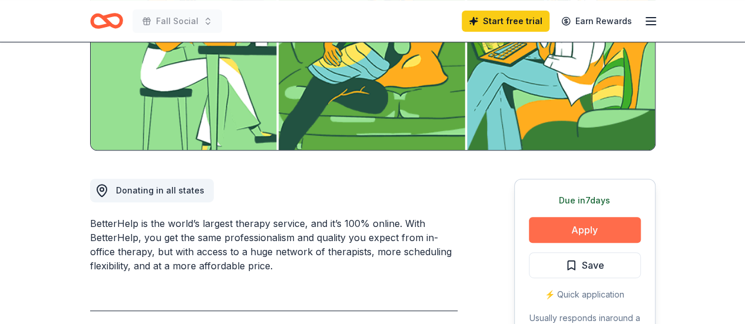
click at [551, 229] on button "Apply" at bounding box center [585, 230] width 112 height 26
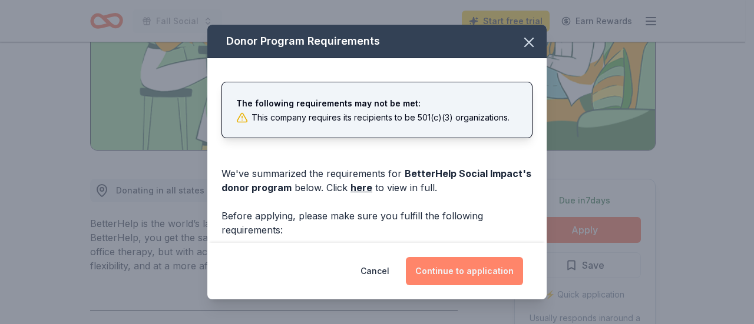
click at [444, 270] on button "Continue to application" at bounding box center [464, 271] width 117 height 28
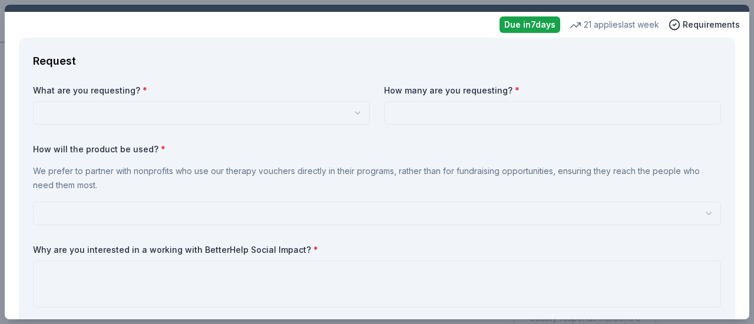
scroll to position [29, 0]
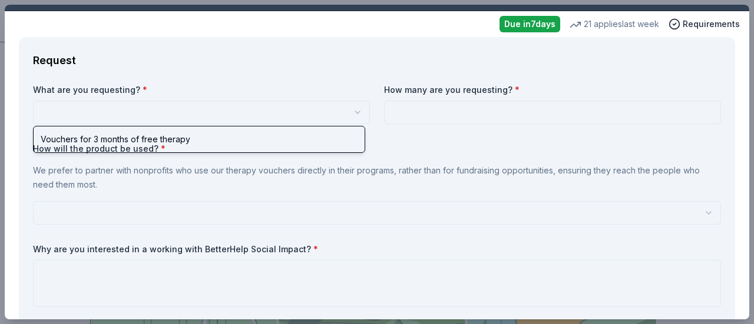
select select "Vouchers for 3 months of free therapy"
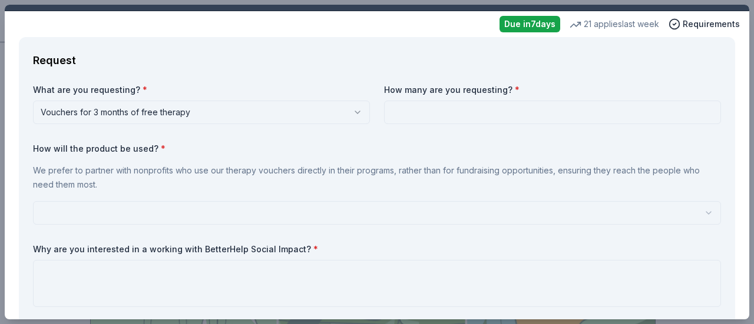
click at [500, 104] on input at bounding box center [552, 113] width 337 height 24
type input "3"
click at [88, 216] on html "Fall Social Save Apply Due in 7 days Share BetterHelp Social Impact New 21 appl…" at bounding box center [377, 162] width 754 height 324
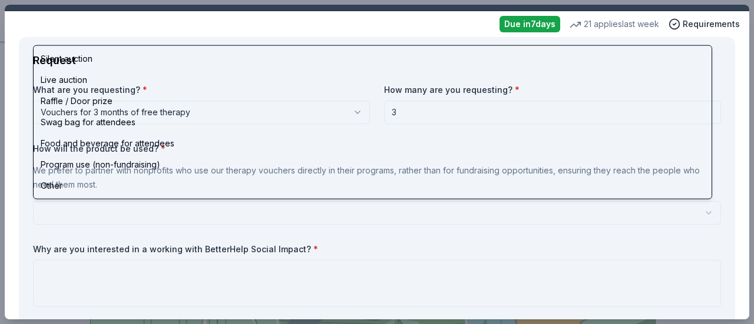
select select "liveAuction"
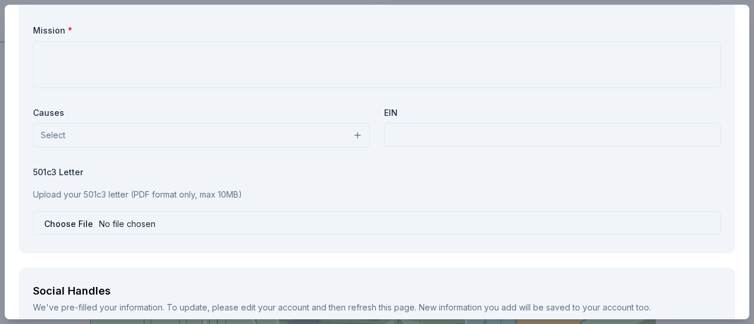
scroll to position [1197, 0]
click at [88, 190] on p "Upload your 501c3 letter (PDF format only, max 10MB)" at bounding box center [377, 193] width 688 height 14
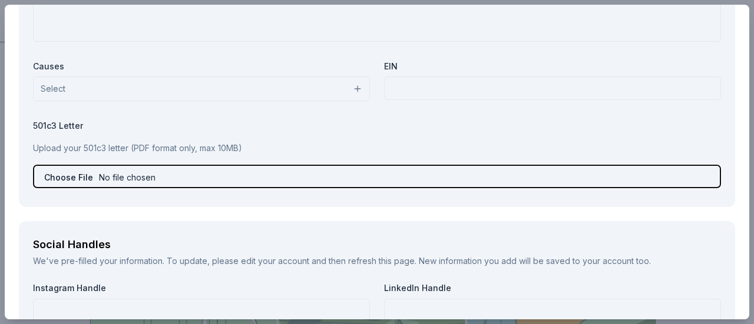
click at [119, 181] on input "file" at bounding box center [377, 177] width 688 height 24
type input "C:\fakepath\LION IRS Determination Letter (1).pdf"
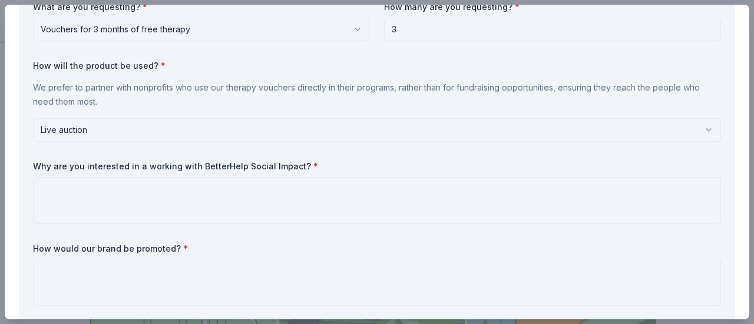
scroll to position [113, 0]
drag, startPoint x: 34, startPoint y: 164, endPoint x: 214, endPoint y: 163, distance: 180.2
click at [214, 163] on label "Why are you interested in a working with BetterHelp Social Impact? *" at bounding box center [377, 166] width 688 height 12
click at [307, 163] on label "Why are you interested in a working with BetterHelp Social Impact? *" at bounding box center [377, 166] width 688 height 12
drag, startPoint x: 297, startPoint y: 167, endPoint x: 203, endPoint y: 150, distance: 95.7
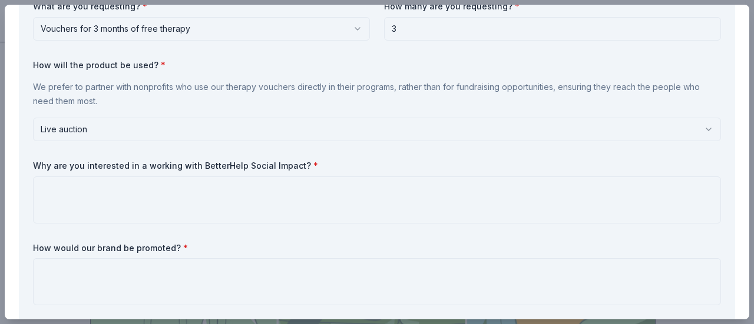
click at [203, 150] on div "What are you requesting? * Vouchers for 3 months of free therapy Vouchers for 3…" at bounding box center [377, 156] width 688 height 310
drag, startPoint x: 35, startPoint y: 164, endPoint x: 247, endPoint y: 183, distance: 212.7
click at [247, 183] on div "Why are you interested in a working with BetterHelp Social Impact? *" at bounding box center [377, 192] width 688 height 64
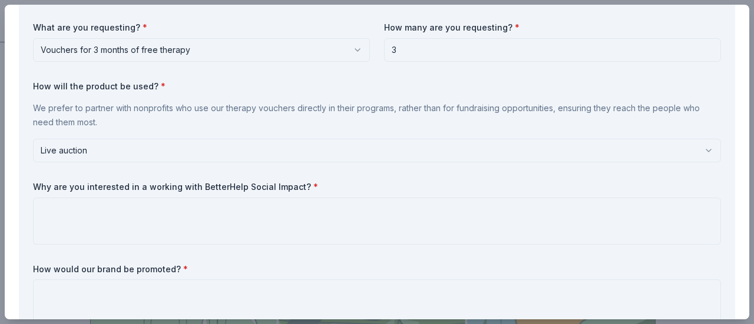
click at [122, 87] on label "How will the product be used? *" at bounding box center [377, 87] width 688 height 12
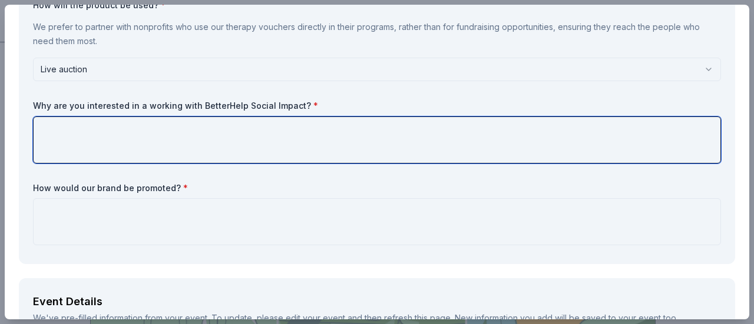
click at [66, 121] on textarea at bounding box center [377, 140] width 688 height 47
paste textarea "We're interested in working with BetterHelp to provide our charter school stude…"
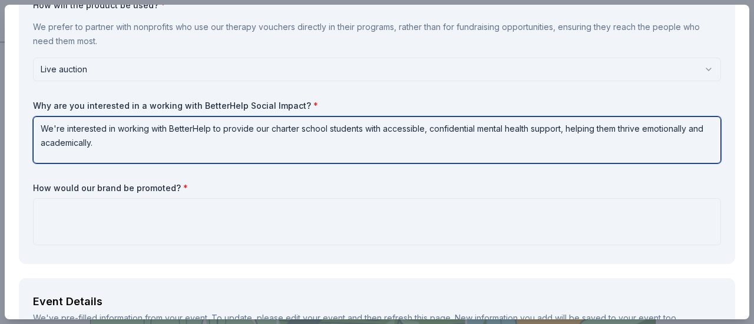
type textarea "We're interested in working with BetterHelp to provide our charter school stude…"
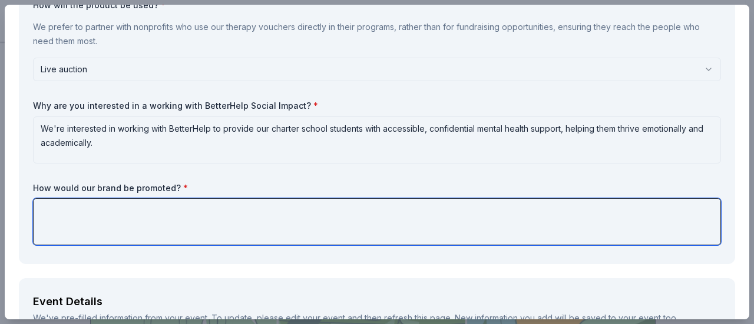
click at [56, 215] on textarea at bounding box center [377, 221] width 688 height 47
paste textarea "Our brand would be promoted through joint outreach efforts, including featuring…"
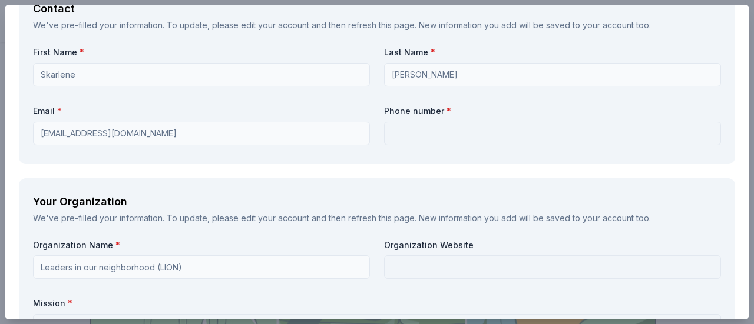
scroll to position [926, 0]
type textarea "Our brand would be promoted through joint outreach efforts, including featuring…"
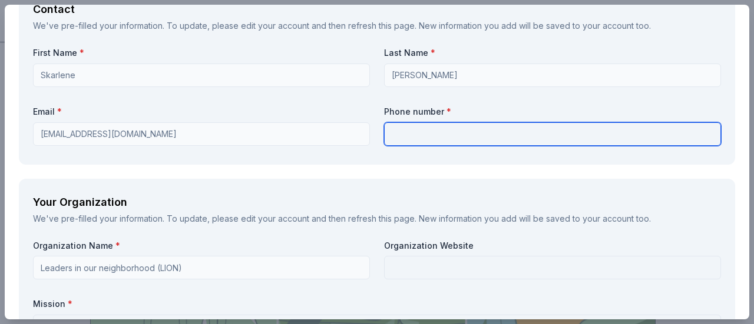
click at [415, 128] on input "text" at bounding box center [552, 134] width 337 height 24
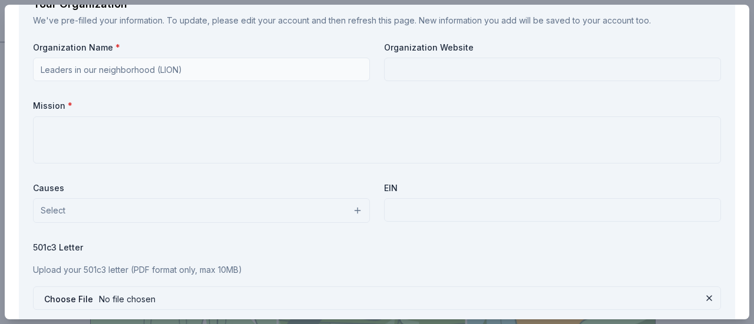
scroll to position [1125, 0]
type input "9293614387"
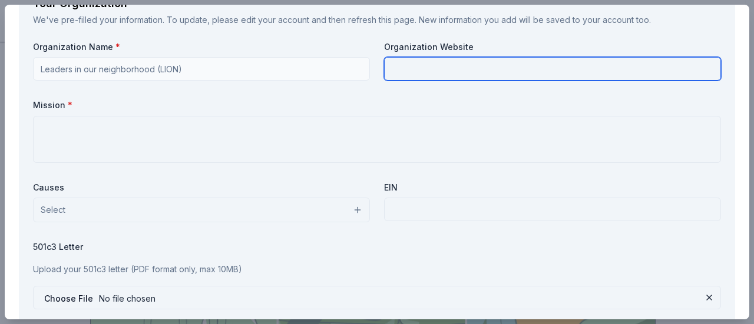
click at [425, 69] on input "text" at bounding box center [552, 69] width 337 height 24
paste input "ncharterschool.org"
type input "ncharterschool.org"
click at [429, 65] on input "ncharterschool.org" at bounding box center [552, 69] width 337 height 24
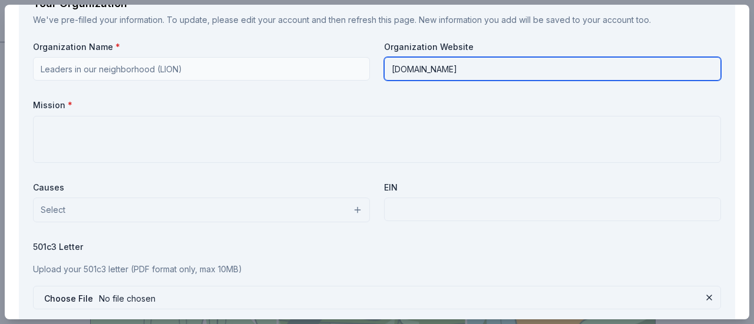
click at [429, 65] on input "ncharterschool.org" at bounding box center [552, 69] width 337 height 24
paste input "https://lioncharterschool.org/"
type input "https://lioncharterschool.org/"
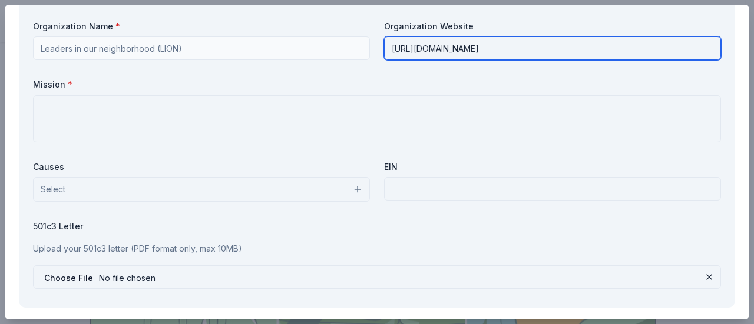
scroll to position [1164, 0]
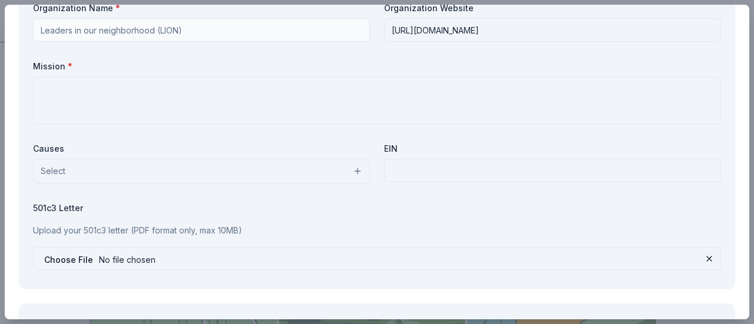
click at [337, 174] on button "Select" at bounding box center [201, 171] width 337 height 25
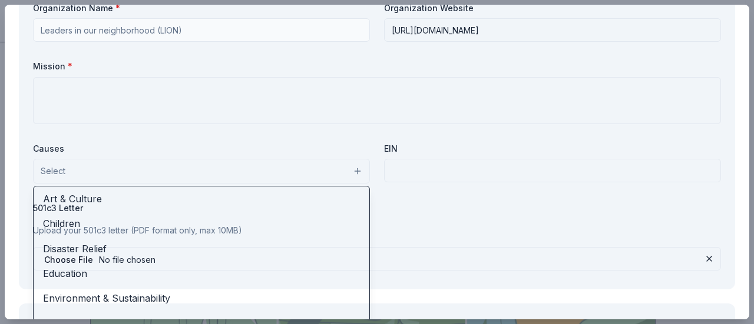
scroll to position [33, 0]
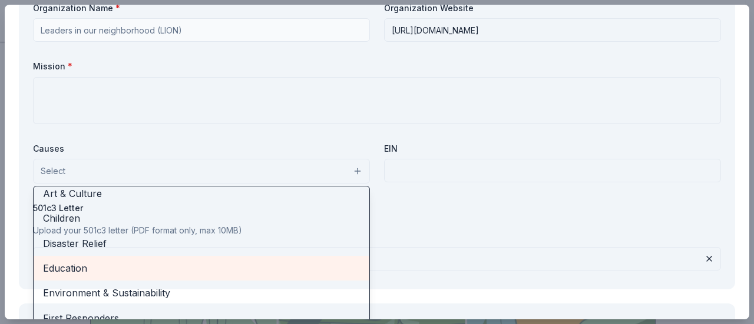
click at [177, 266] on span "Education" at bounding box center [201, 268] width 317 height 15
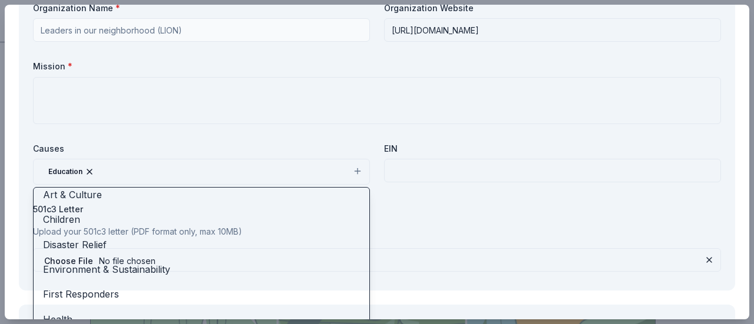
click at [483, 154] on div "Organization Name * Leaders in our neighborhood (LION) Organization Website htt…" at bounding box center [377, 139] width 688 height 274
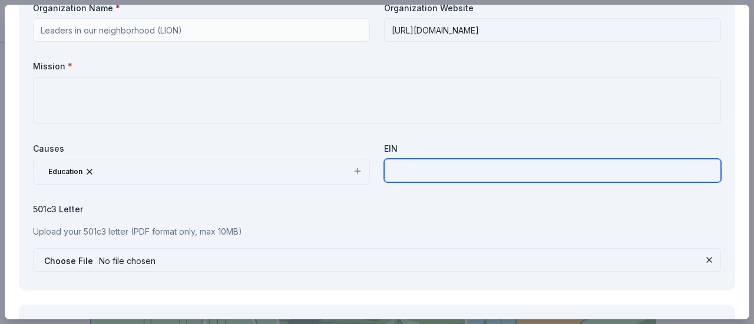
click at [423, 165] on input "text" at bounding box center [552, 171] width 337 height 24
paste input "74-3162136"
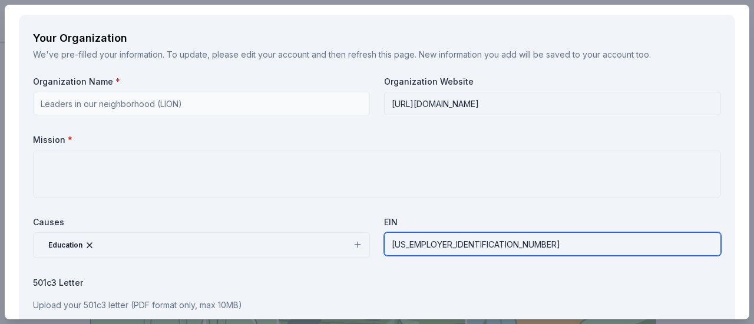
scroll to position [1091, 0]
type input "74-3162136"
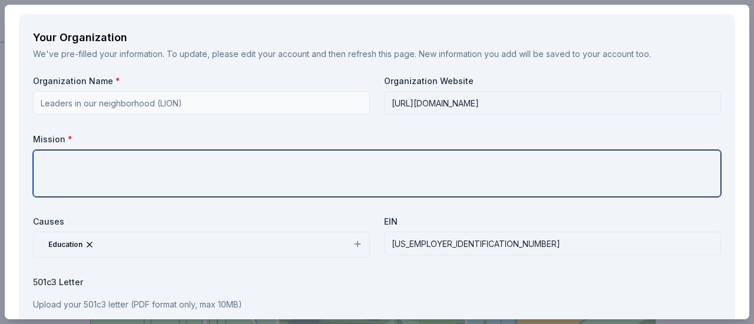
click at [101, 173] on textarea at bounding box center [377, 173] width 688 height 47
paste textarea "Leaders In Our Neighborhood Charter School’s mission is to develop the characte…"
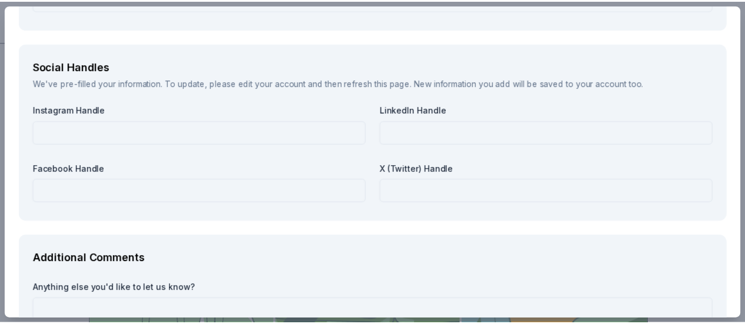
scroll to position [1535, 0]
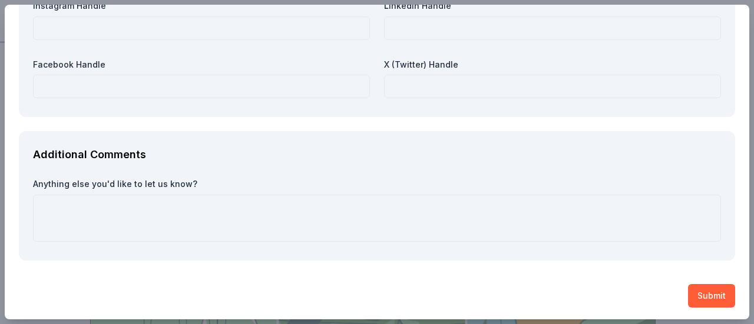
type textarea "Leaders In Our Neighborhood Charter School’s mission is to develop the characte…"
click at [696, 295] on button "Submit" at bounding box center [711, 296] width 47 height 24
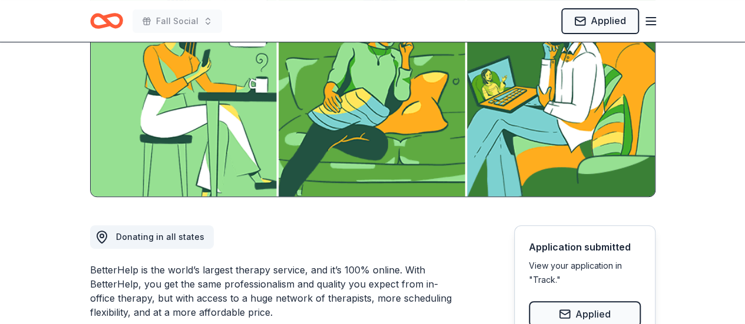
scroll to position [0, 0]
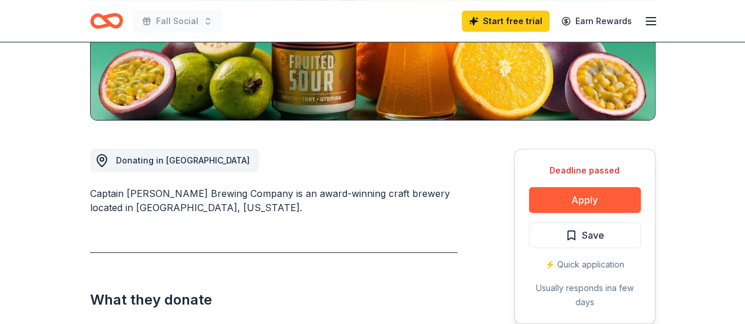
scroll to position [241, 0]
